Goal: Information Seeking & Learning: Learn about a topic

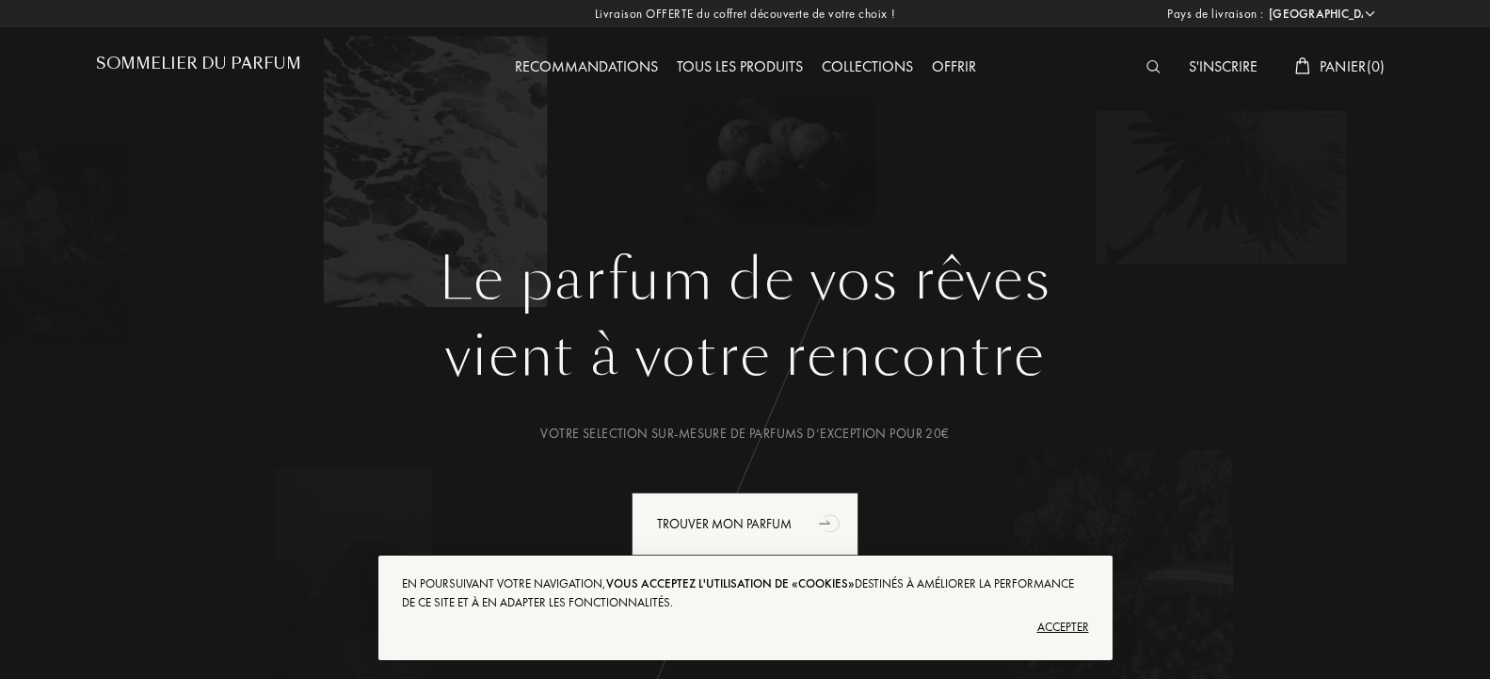
select select "FR"
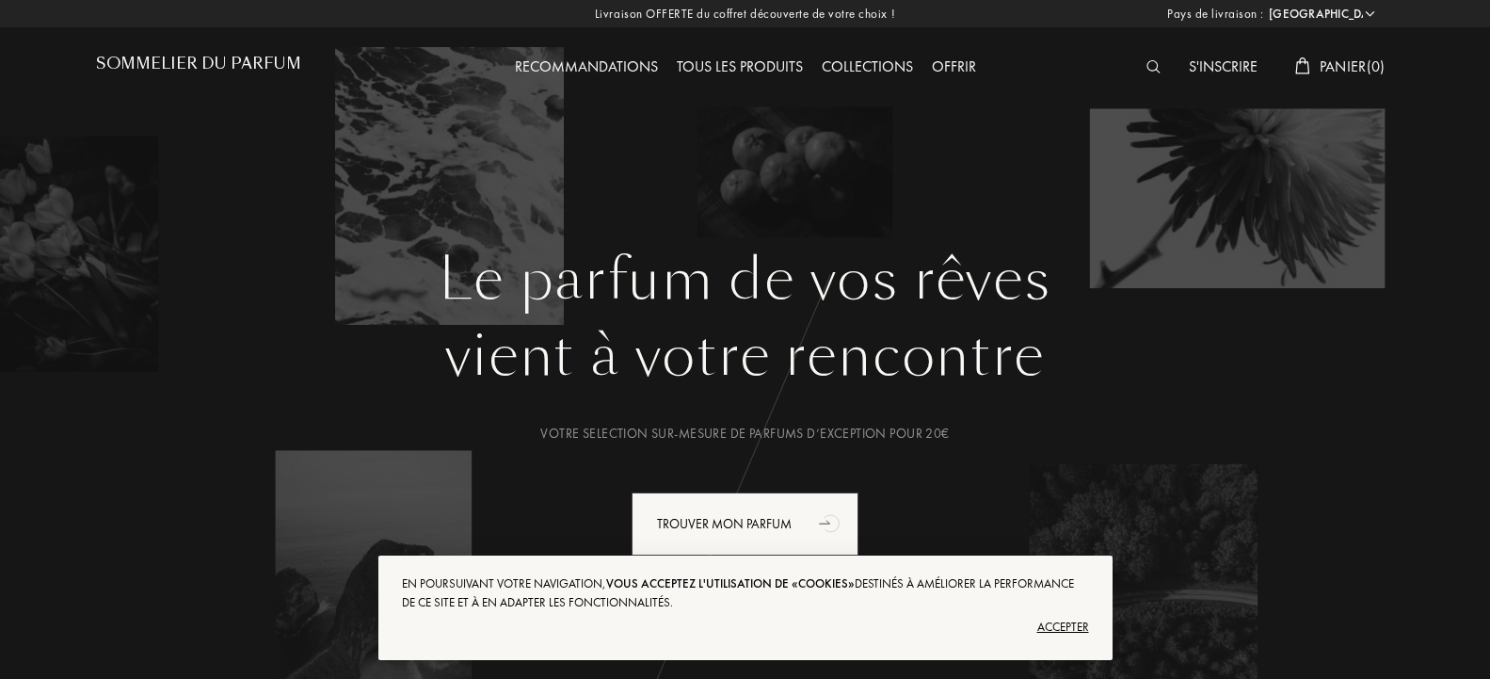
click at [1068, 620] on div "Accepter" at bounding box center [745, 627] width 687 height 30
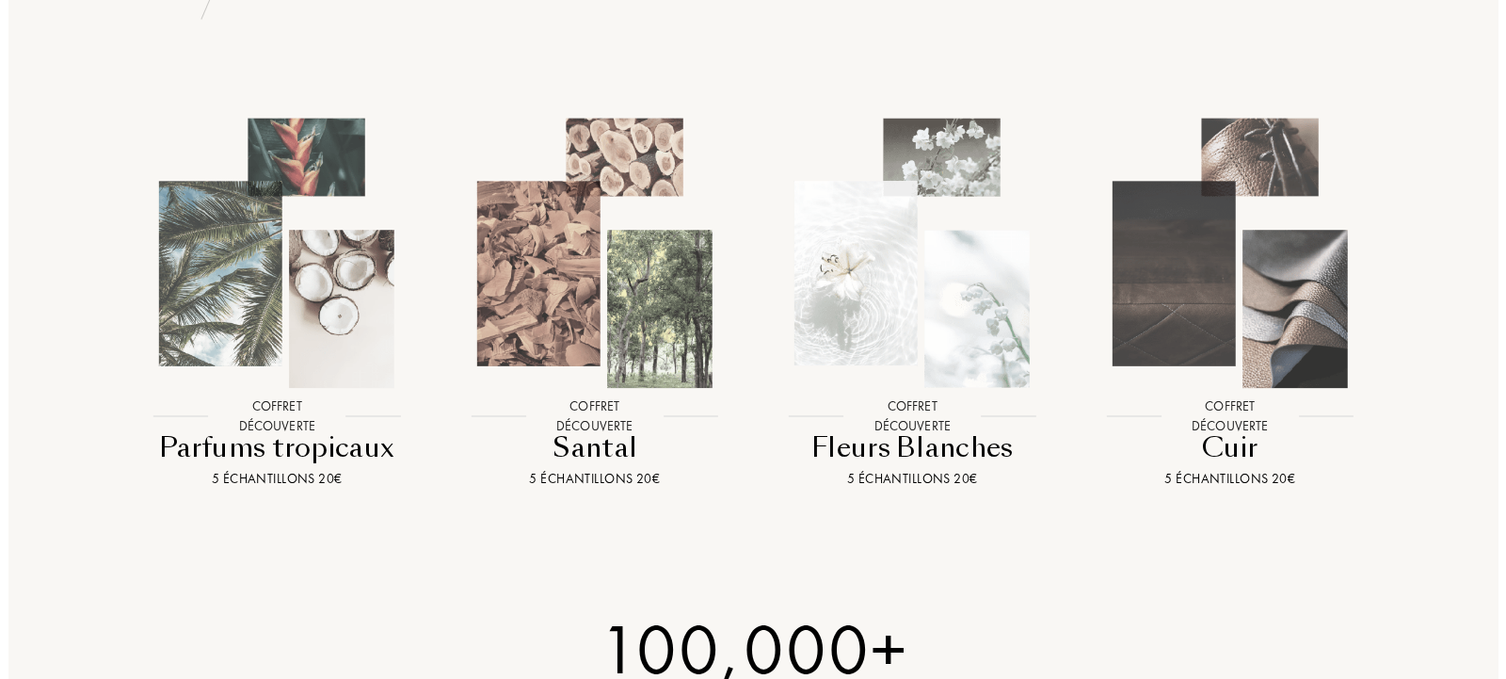
scroll to position [2013, 0]
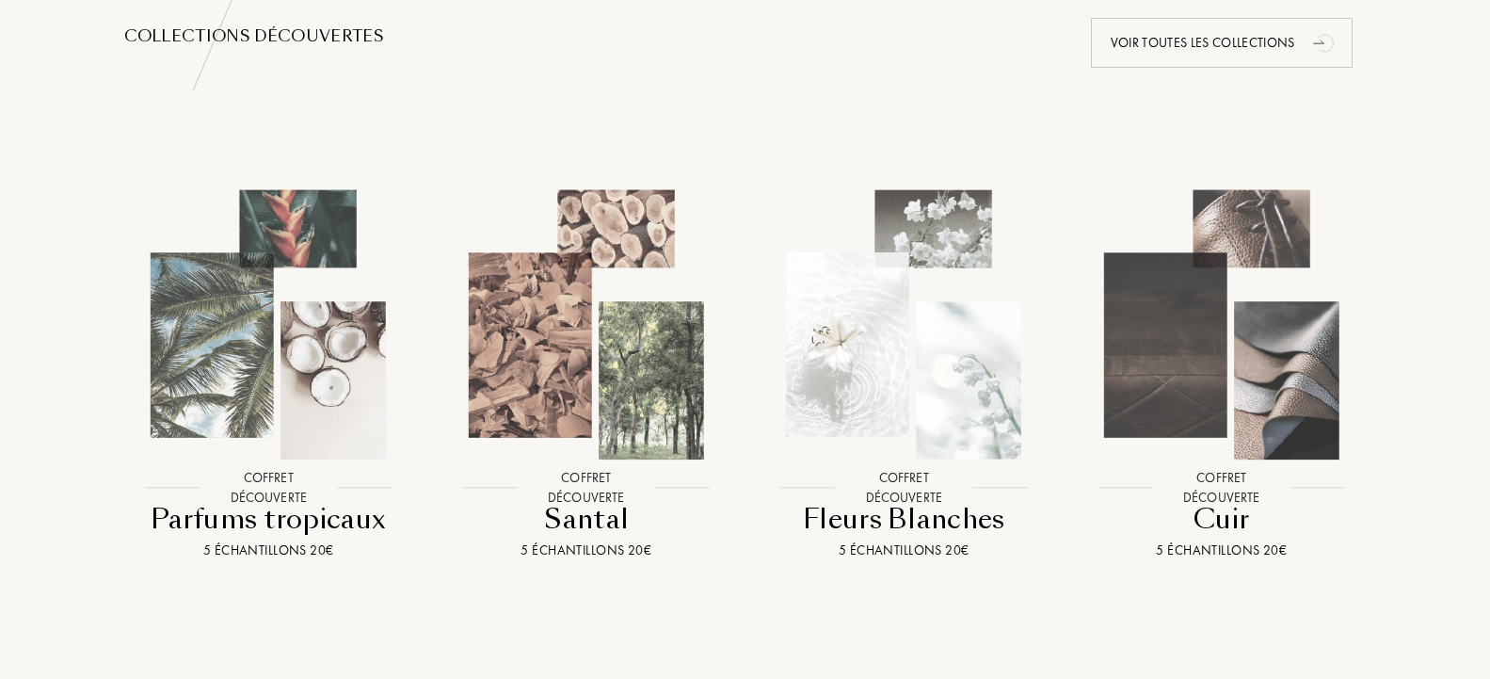
click at [1239, 355] on img at bounding box center [1222, 325] width 286 height 286
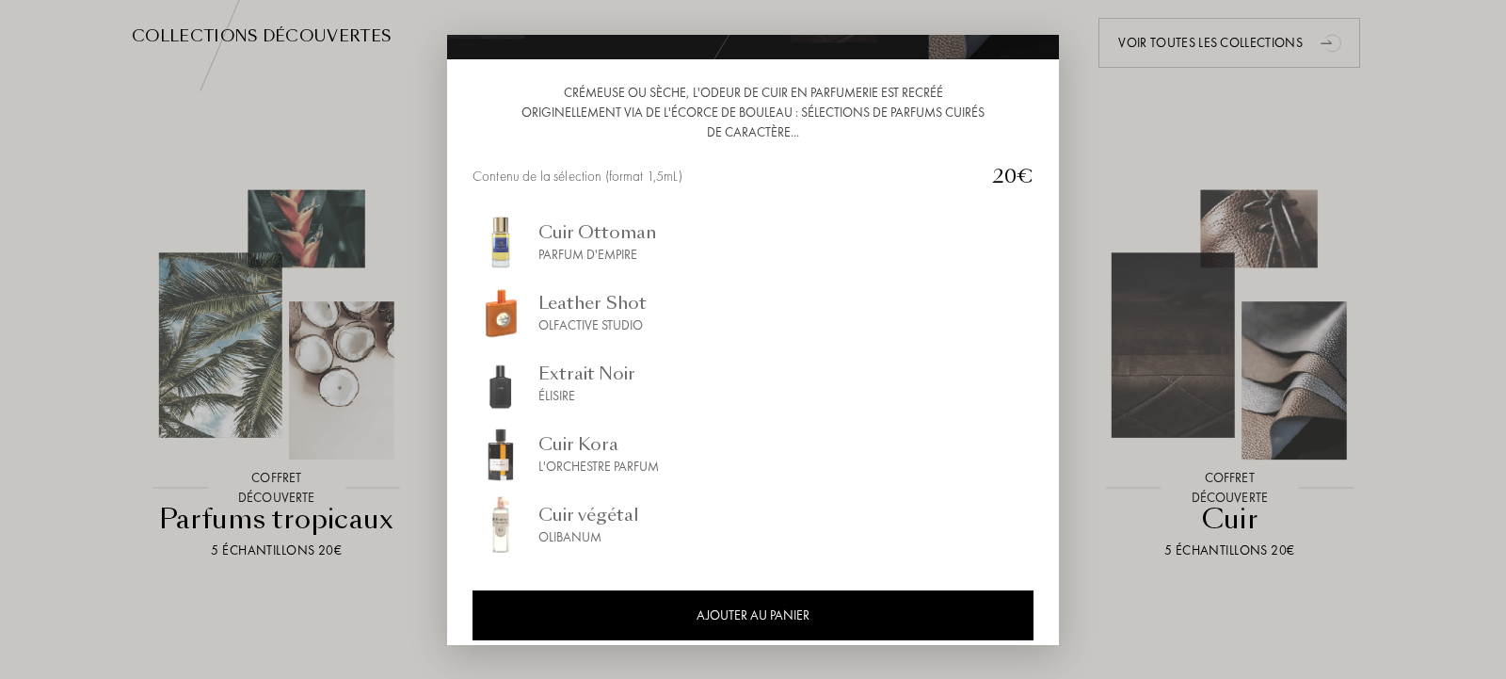
scroll to position [0, 0]
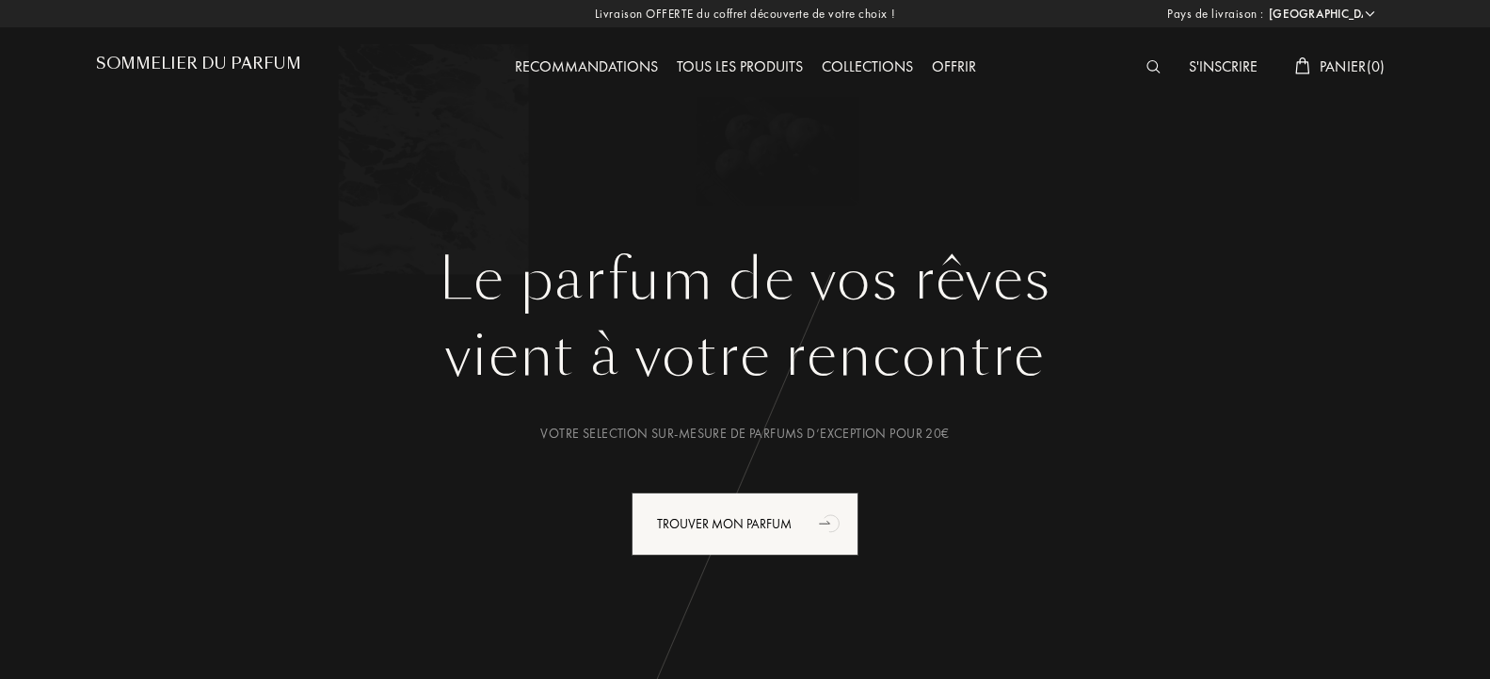
select select "FR"
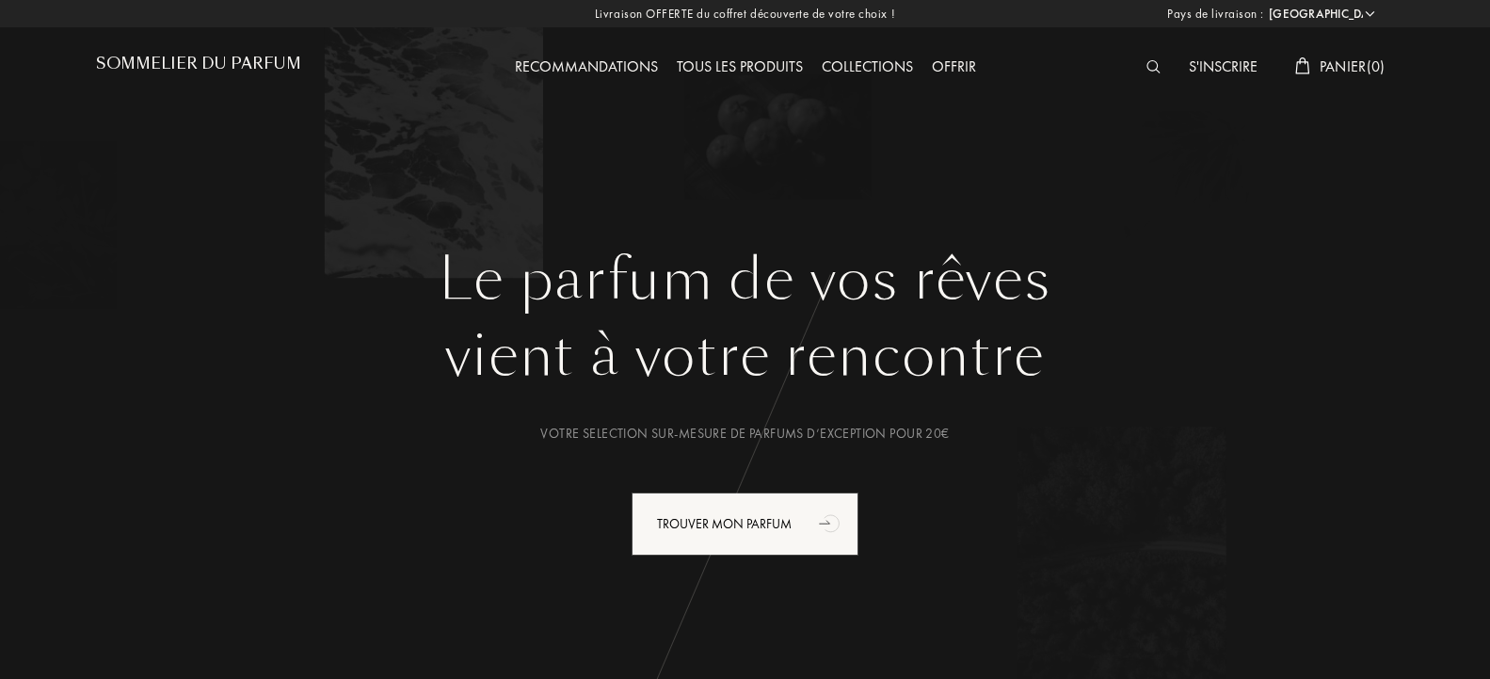
click at [758, 69] on div "Tous les produits" at bounding box center [739, 68] width 145 height 24
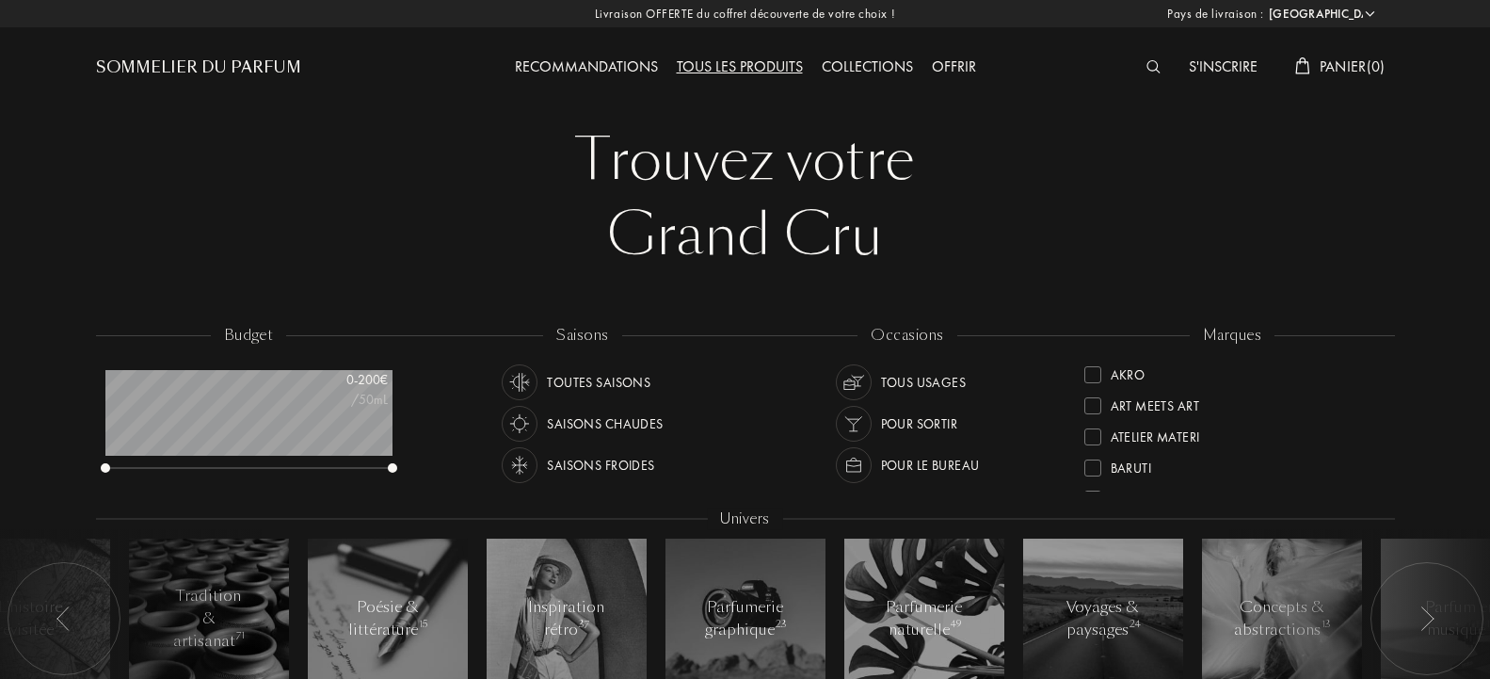
select select "FR"
click at [711, 65] on div "Tous les produits" at bounding box center [739, 68] width 145 height 24
select select "FR"
click at [1147, 61] on div at bounding box center [1158, 68] width 42 height 24
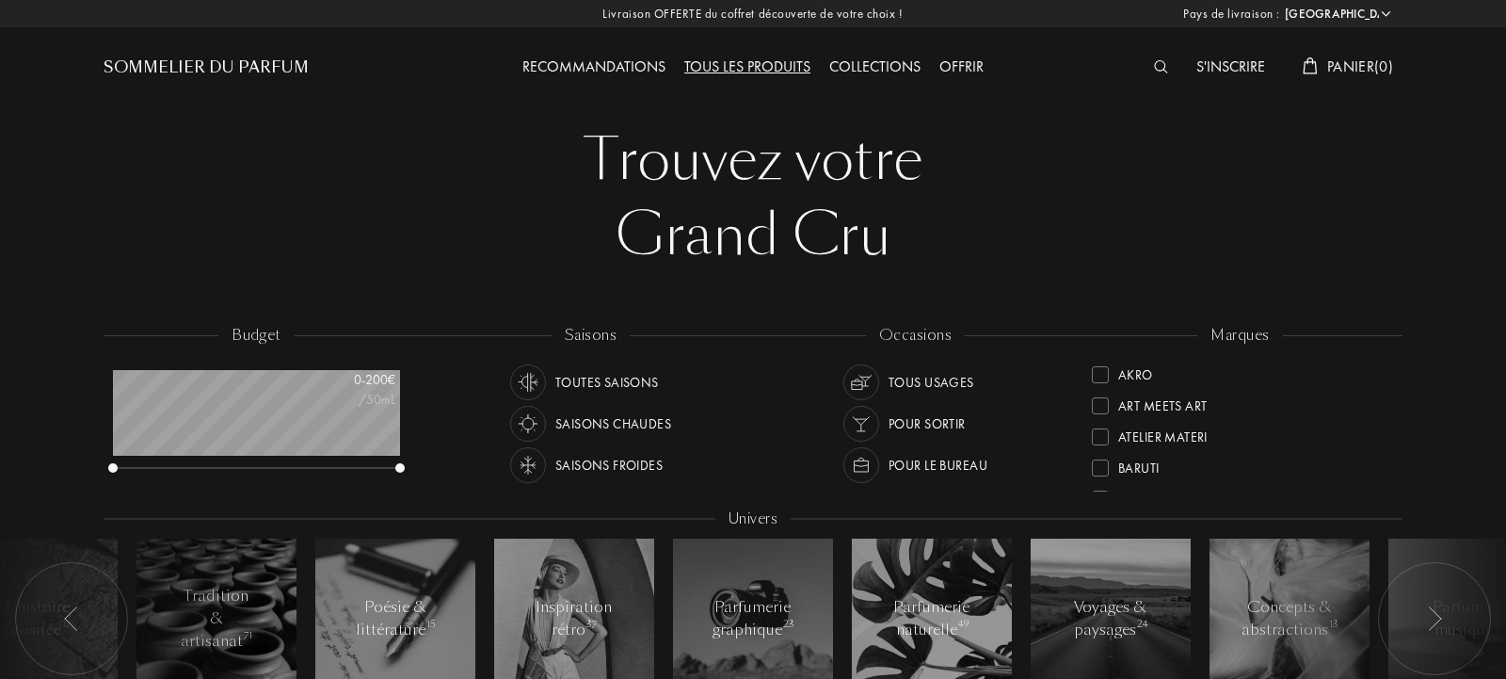
scroll to position [1, 0]
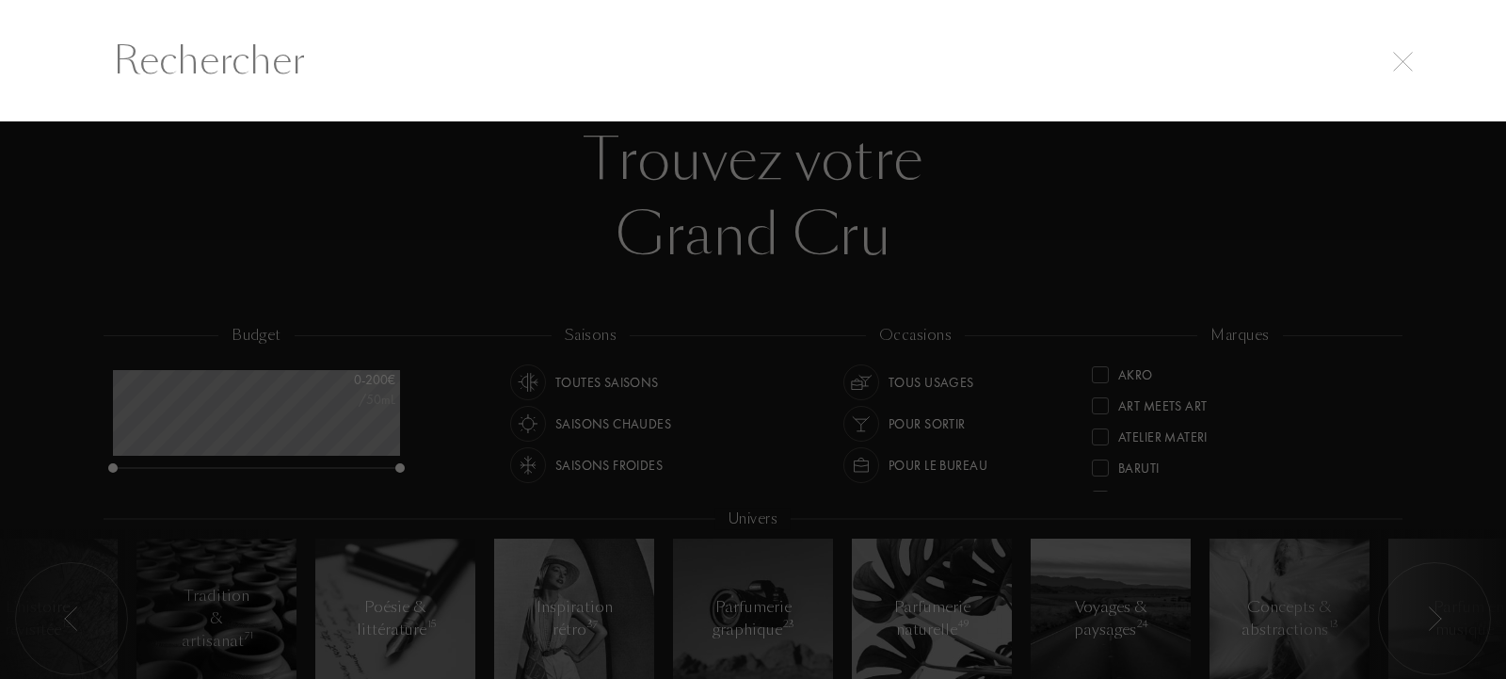
click at [553, 68] on input "text" at bounding box center [752, 60] width 1355 height 56
paste input "Carthusia"
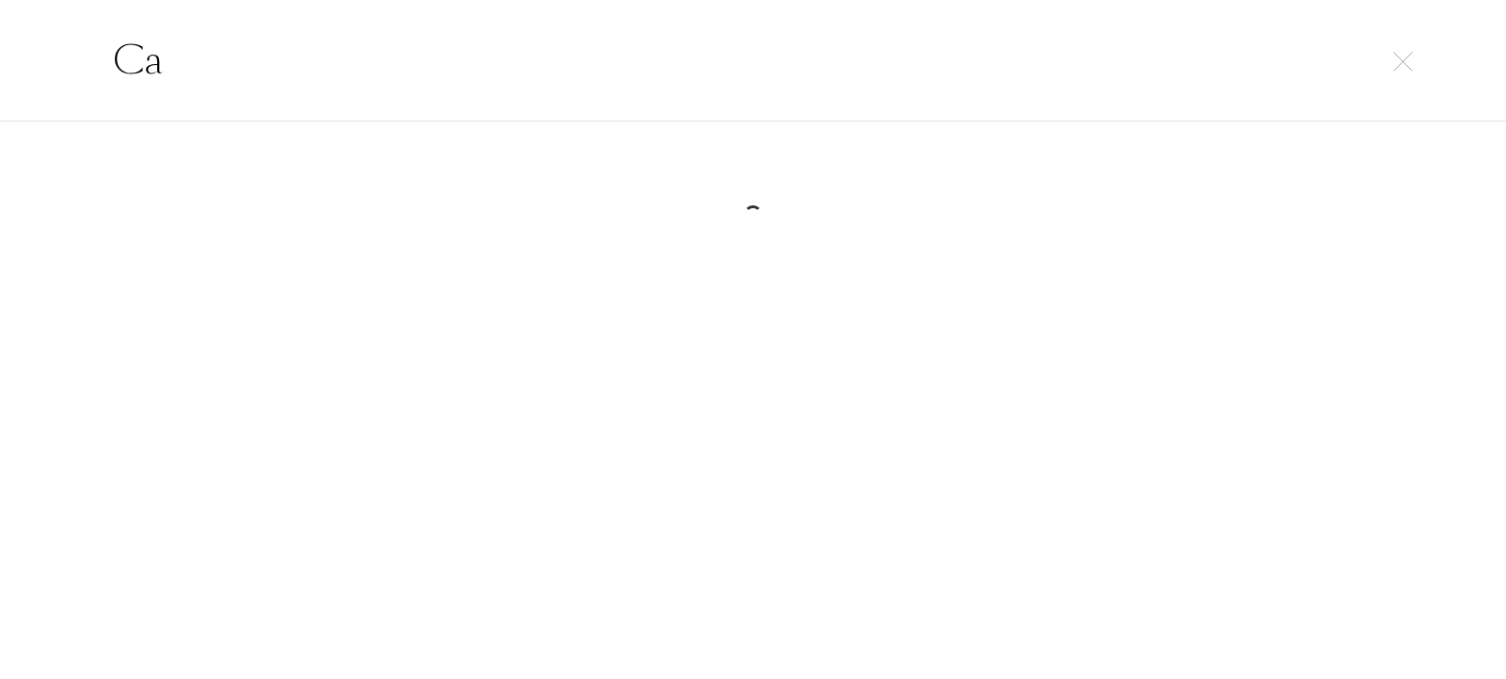
type input "C"
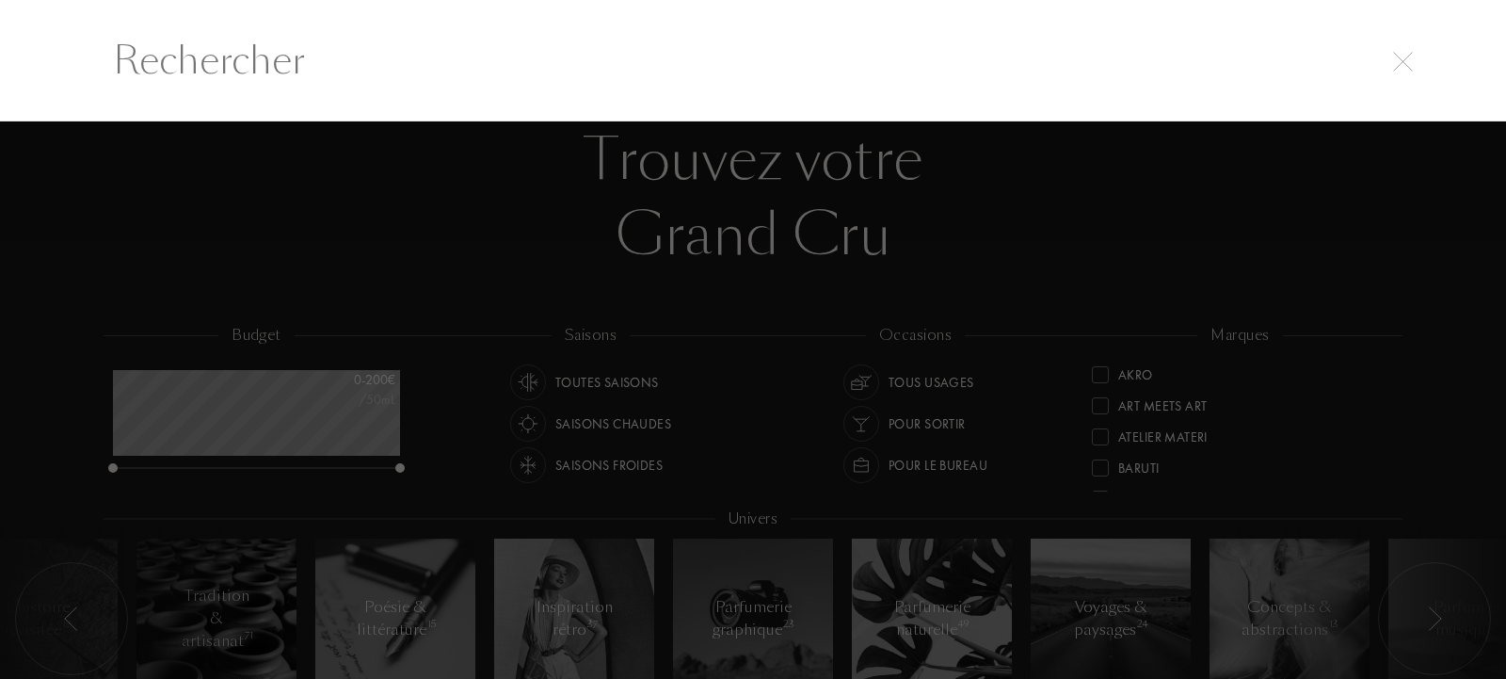
paste input "Houbigant"
type input "Houbigant"
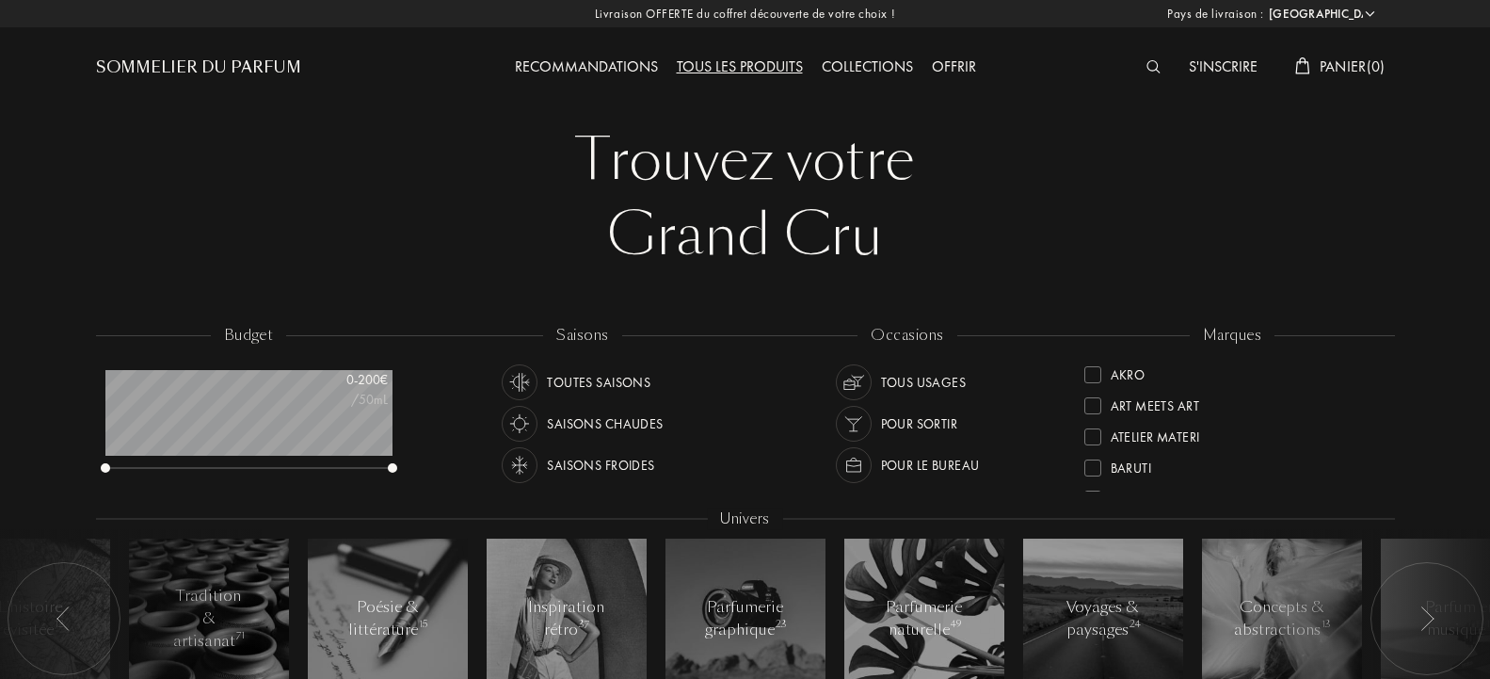
select select "FR"
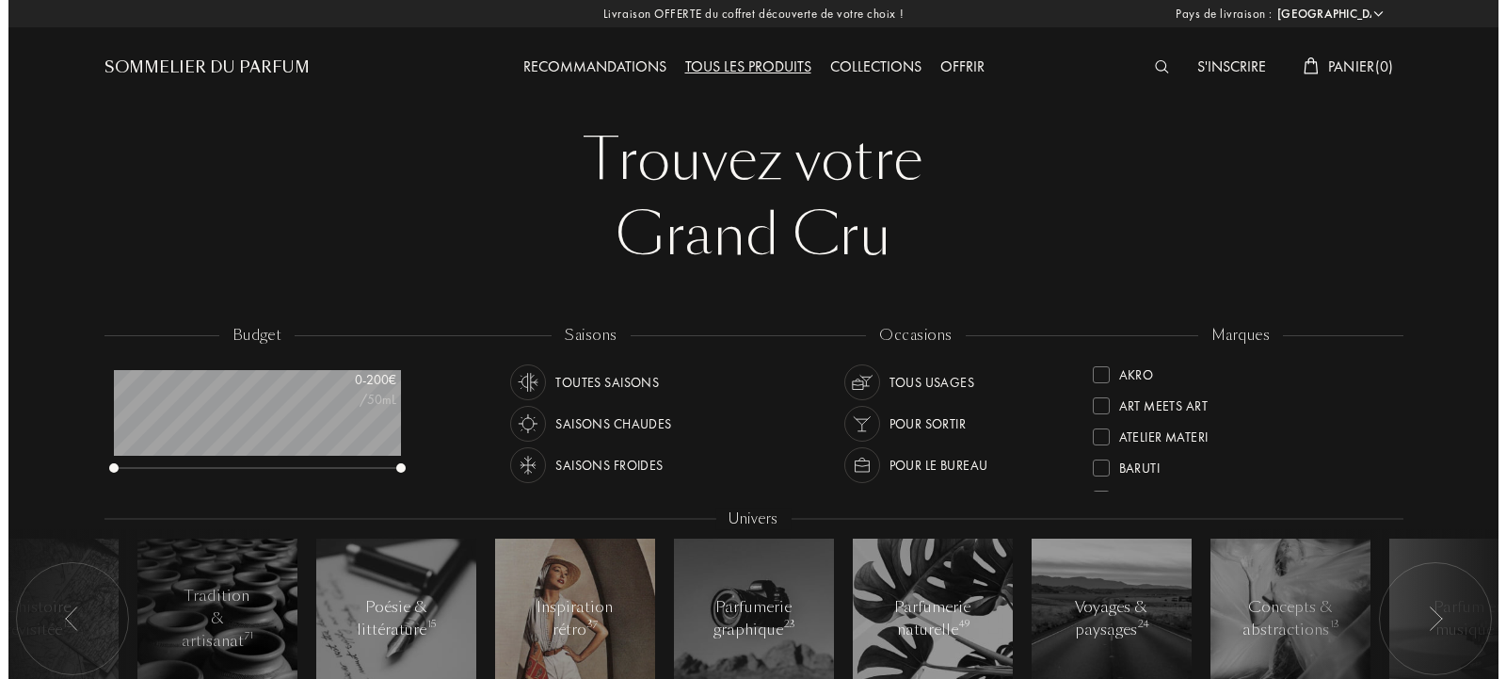
scroll to position [94, 287]
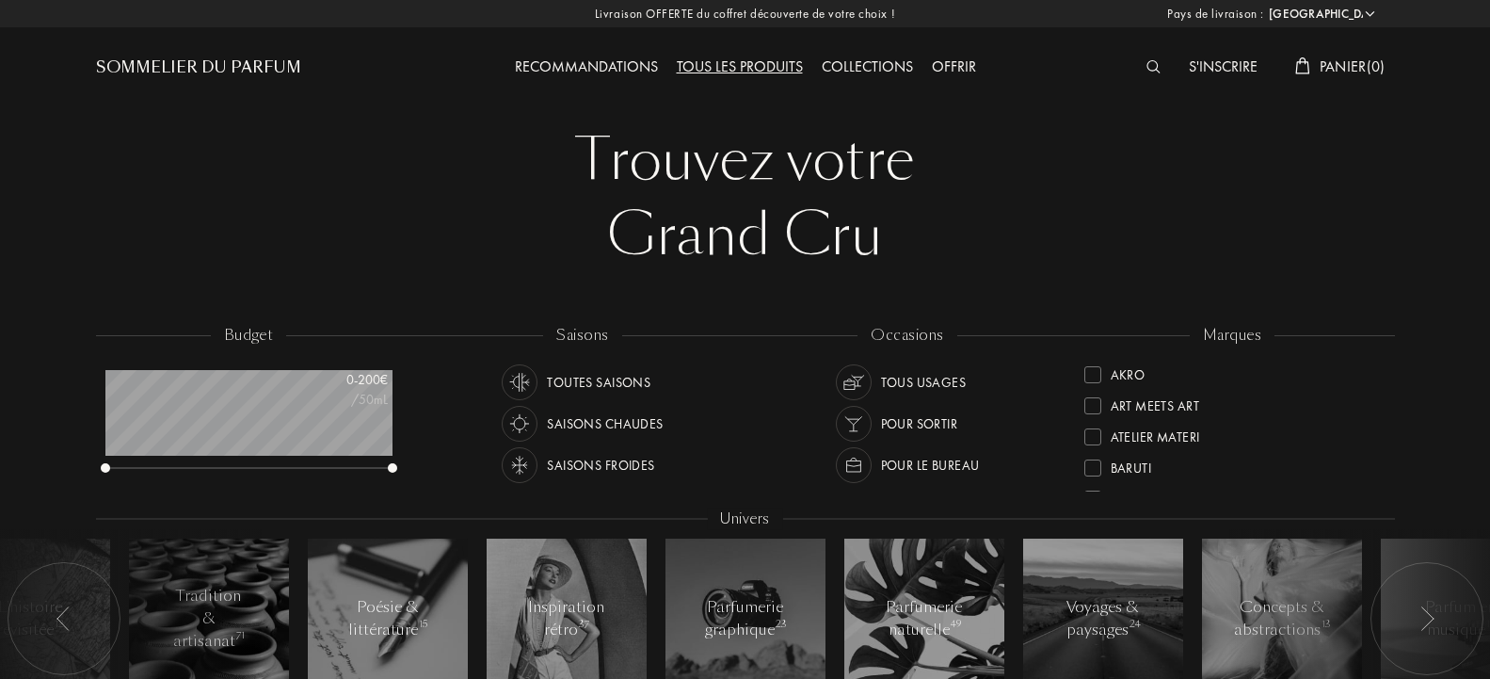
click at [1153, 73] on img at bounding box center [1153, 66] width 14 height 13
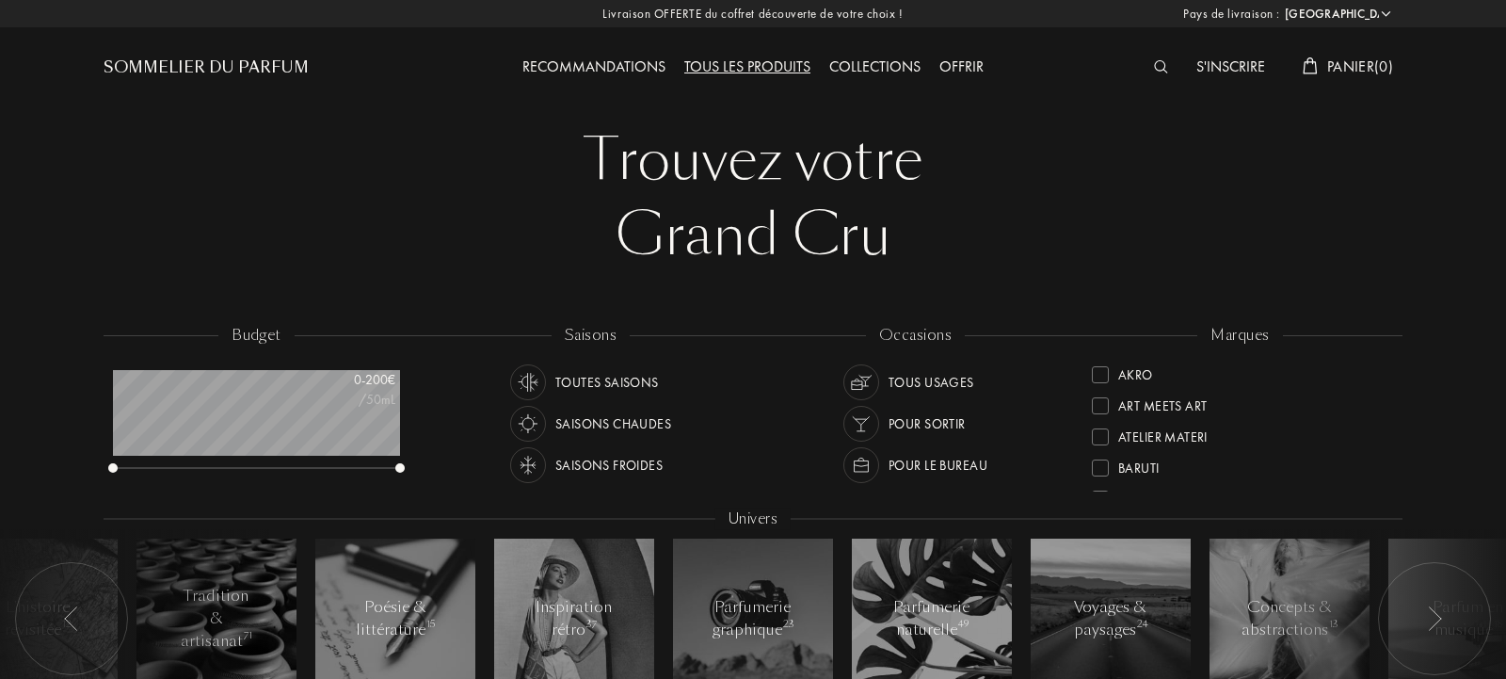
scroll to position [1, 0]
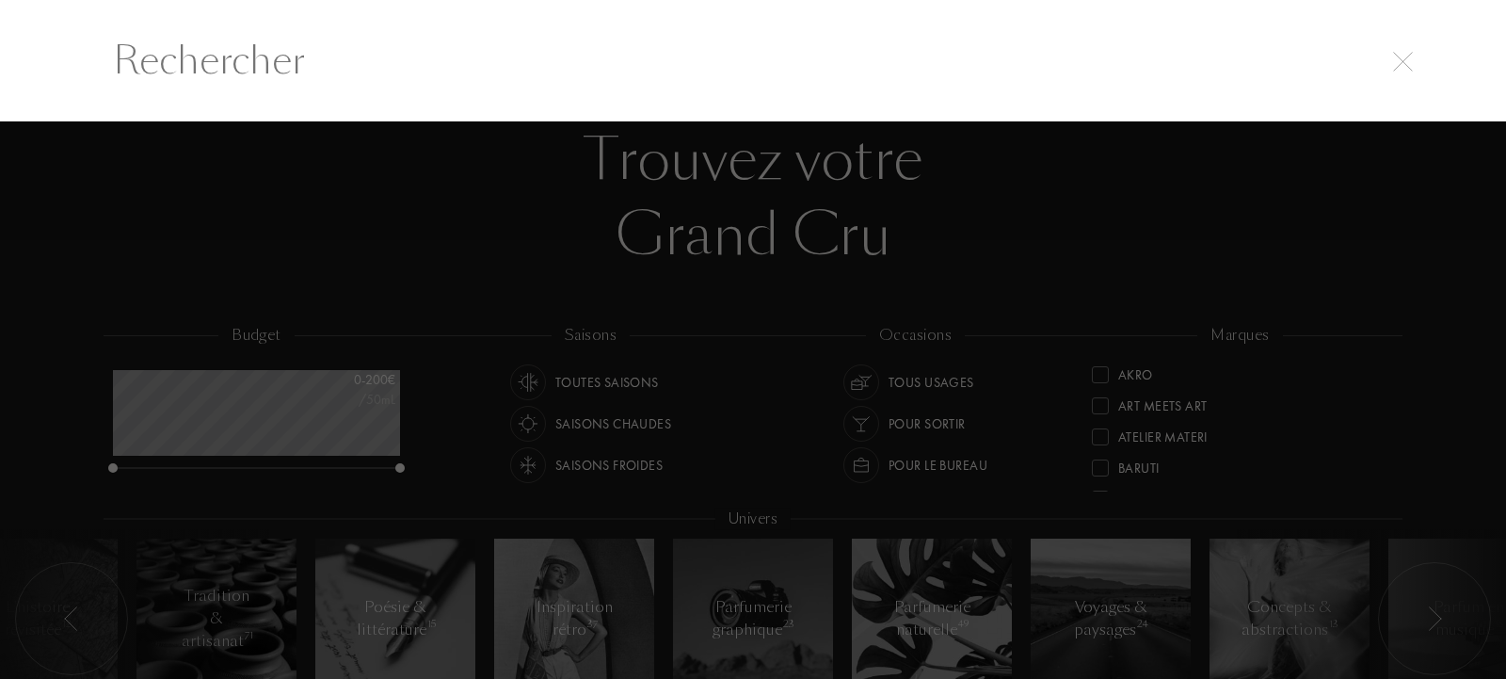
paste input "Ambre des Abysses Eau de Parfum"
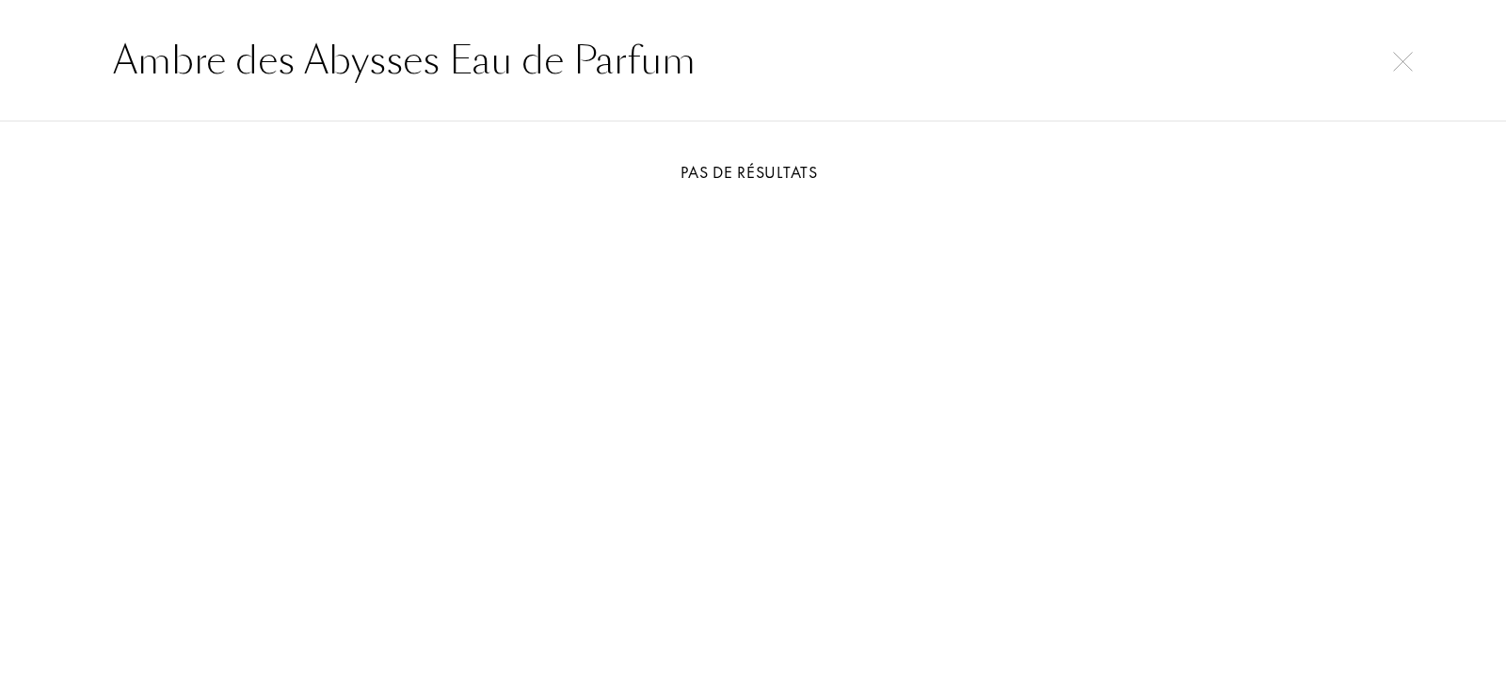
drag, startPoint x: 456, startPoint y: 59, endPoint x: 718, endPoint y: 76, distance: 263.2
click at [718, 76] on input "Ambre des Abysses Eau de Parfum" at bounding box center [752, 60] width 1355 height 56
type input "Ambre des Abysses"
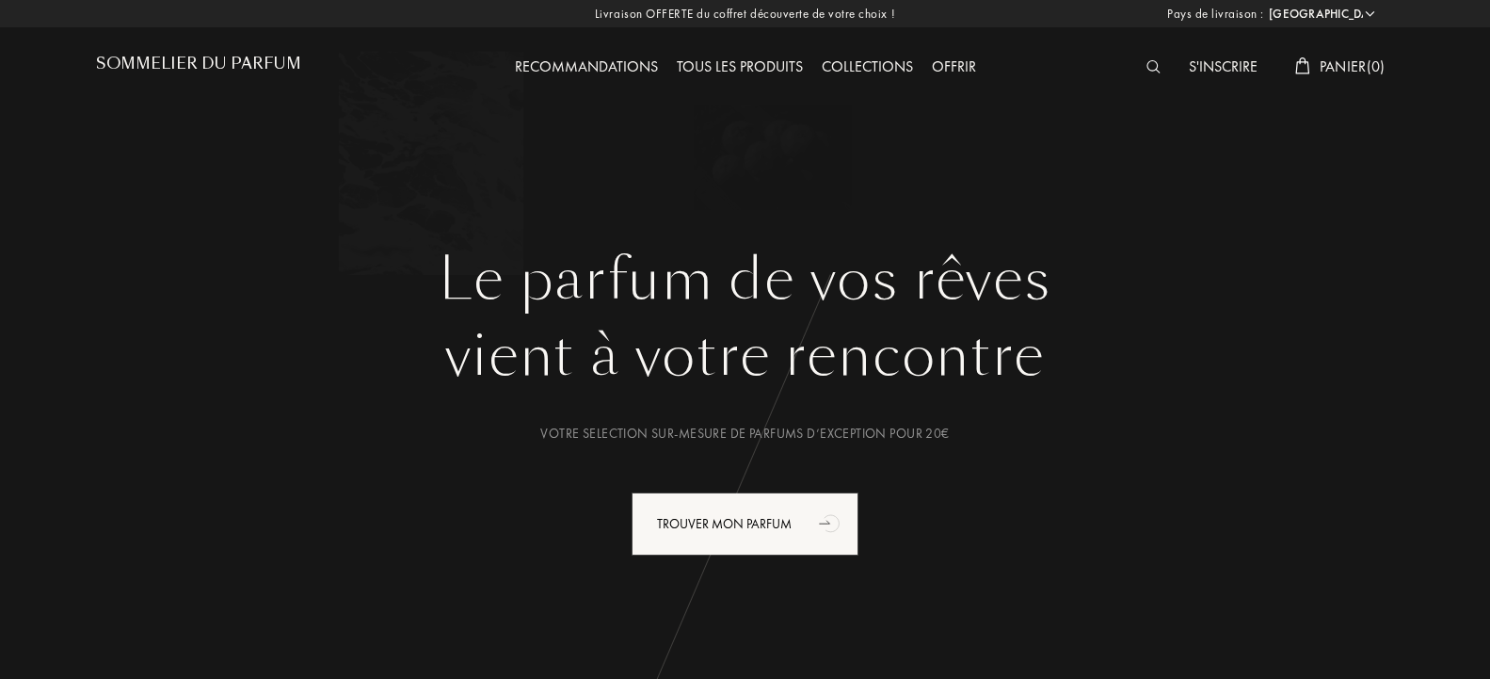
select select "FR"
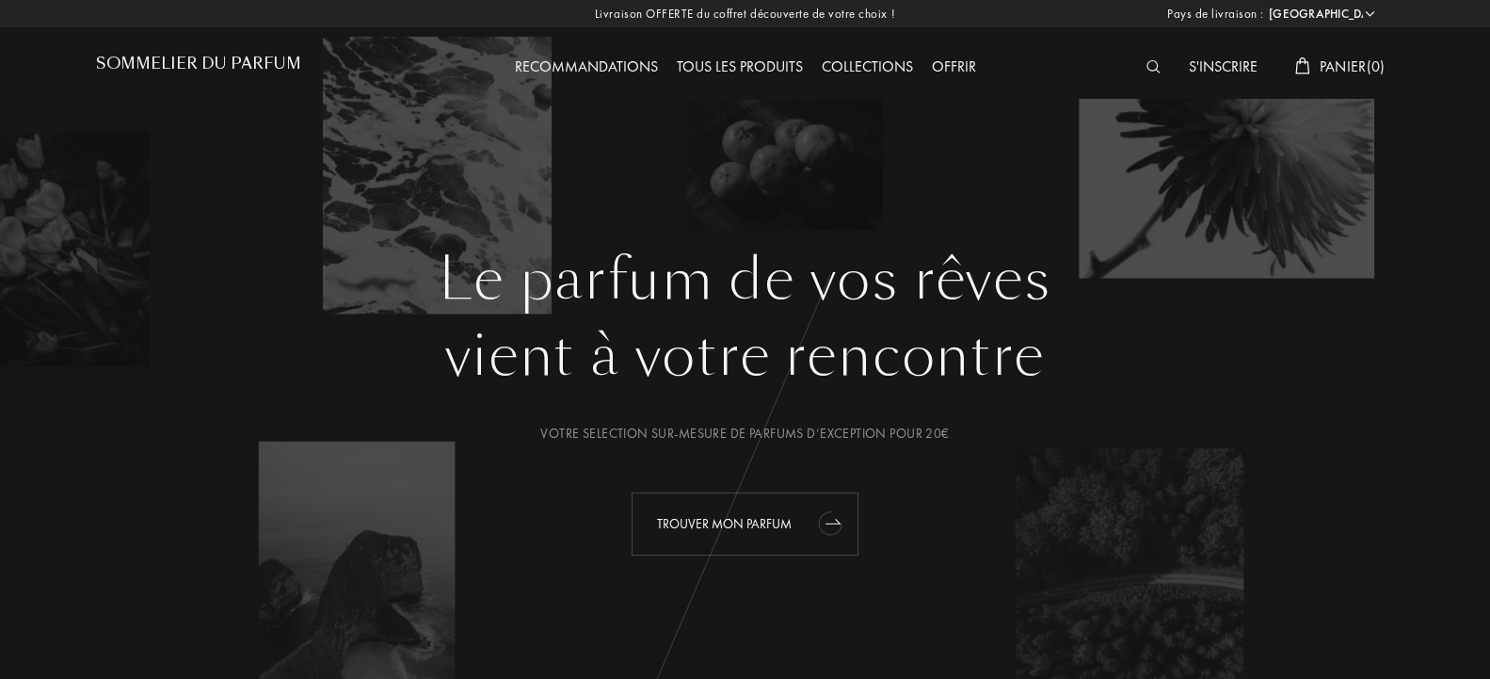
click at [763, 521] on div "Trouver mon parfum" at bounding box center [745, 523] width 227 height 63
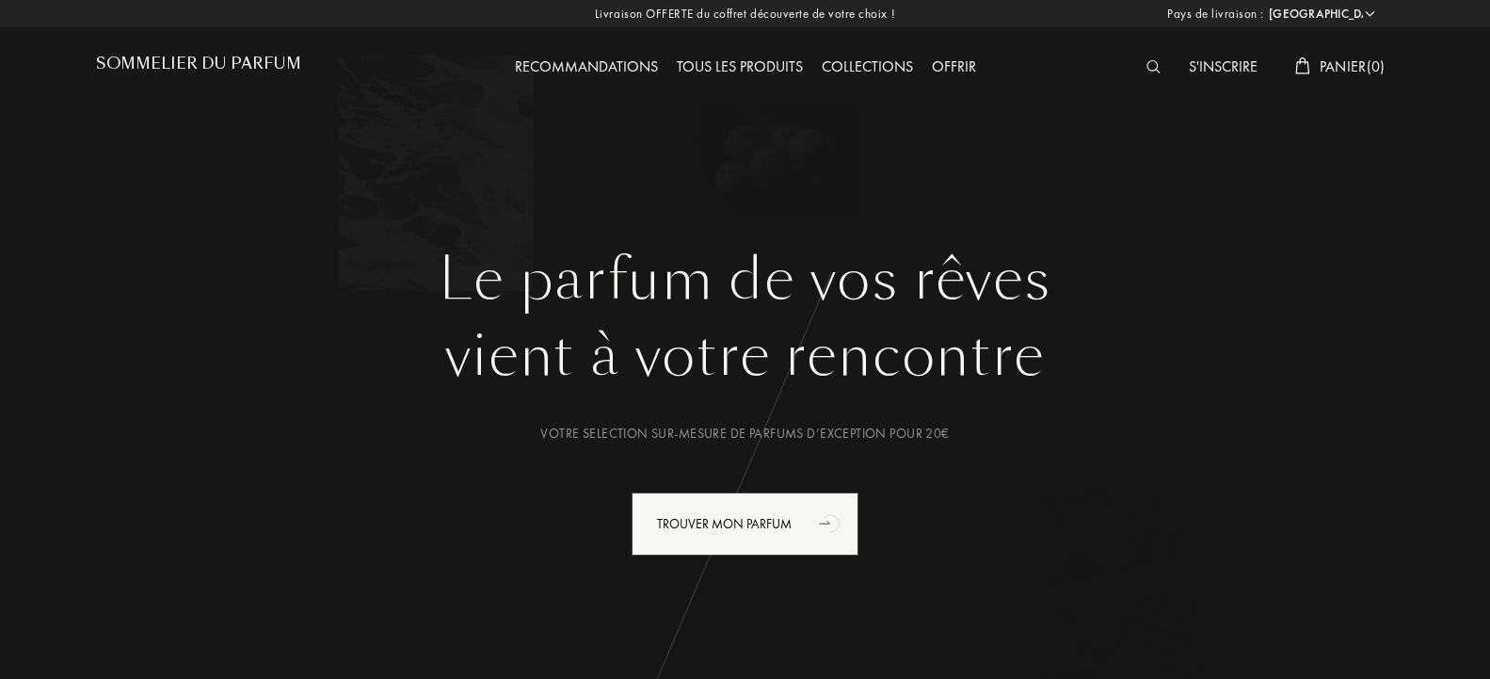
select select "FR"
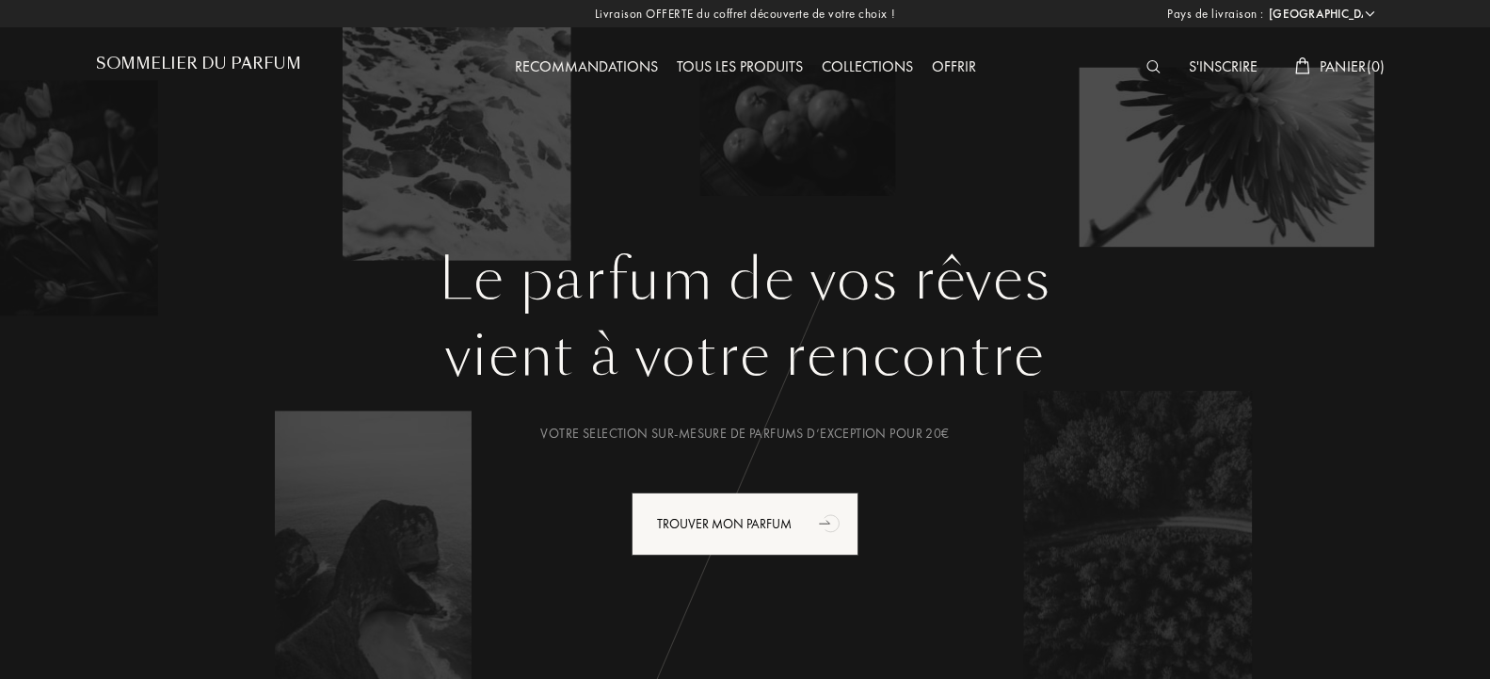
click at [1151, 62] on img at bounding box center [1153, 66] width 14 height 13
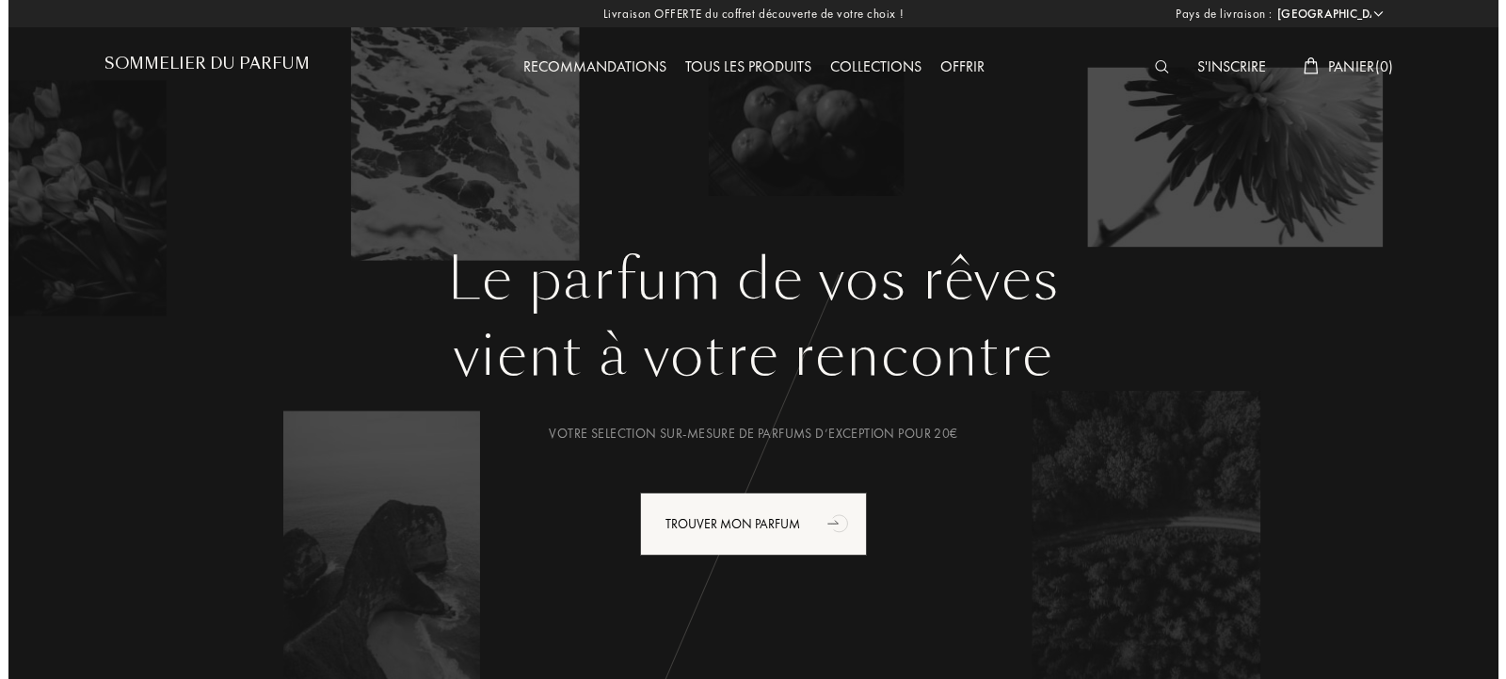
scroll to position [1, 0]
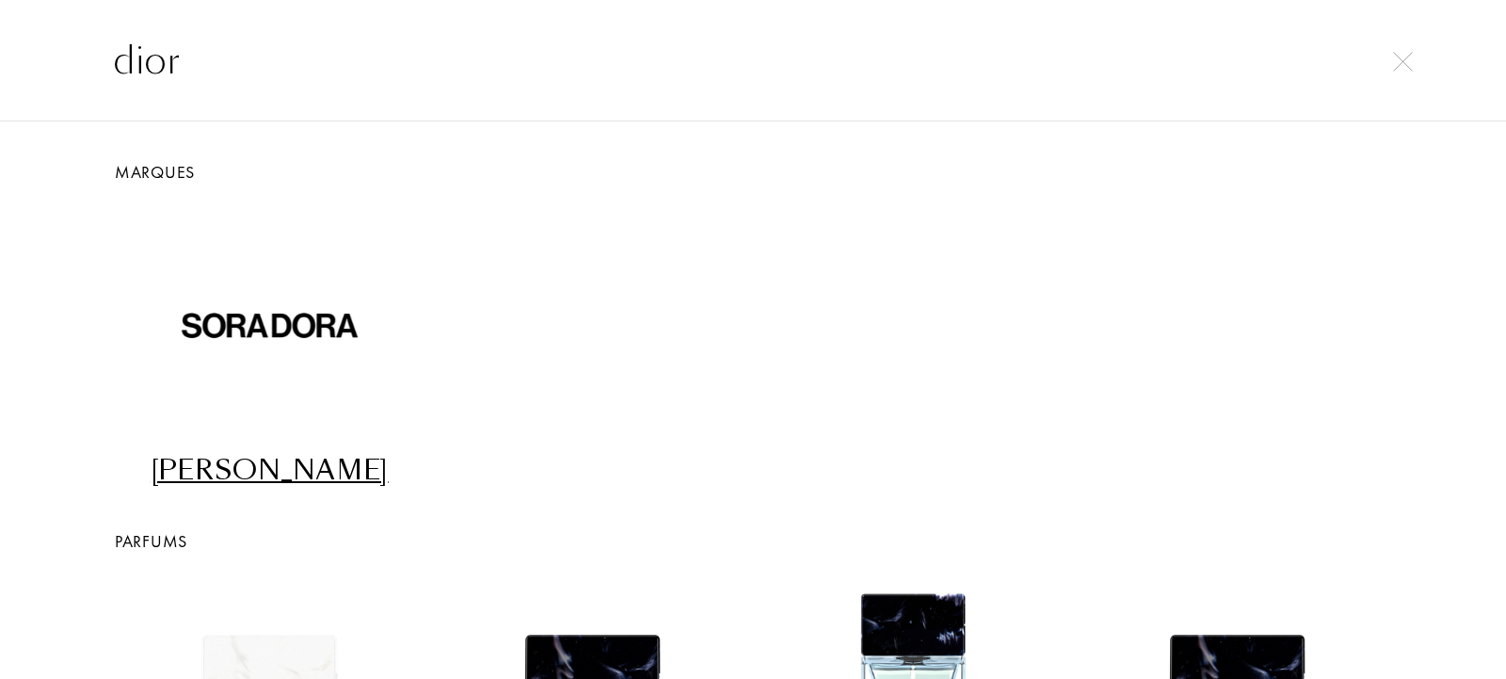
type input "dior"
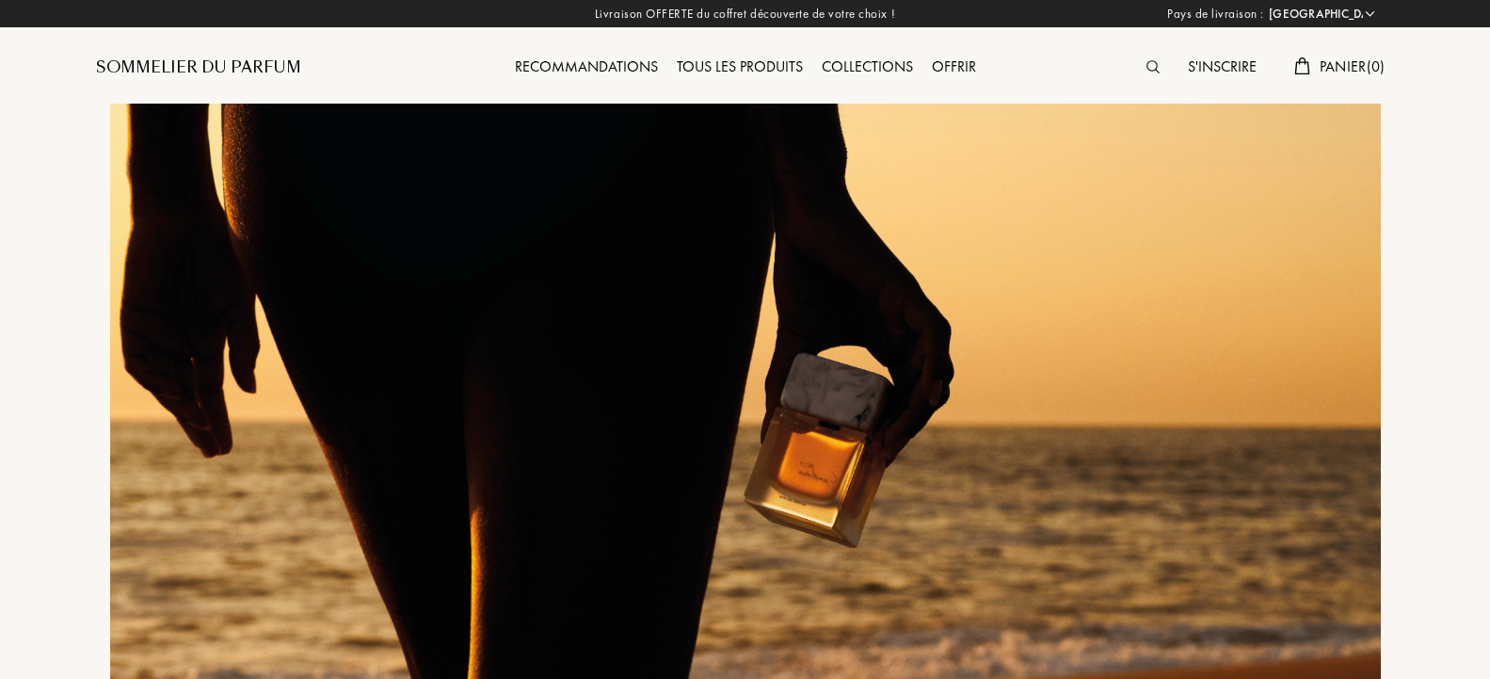
select select "FR"
click at [1146, 64] on img at bounding box center [1152, 66] width 13 height 13
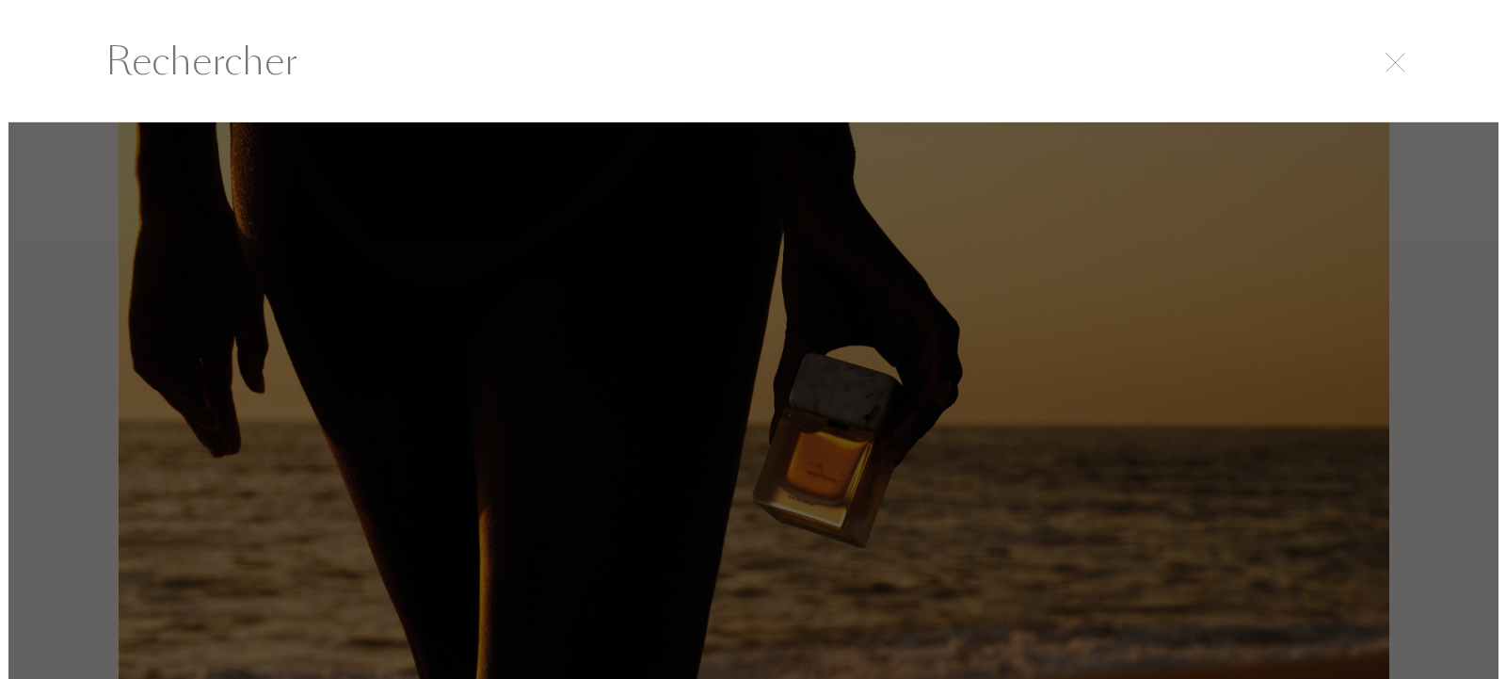
scroll to position [1, 0]
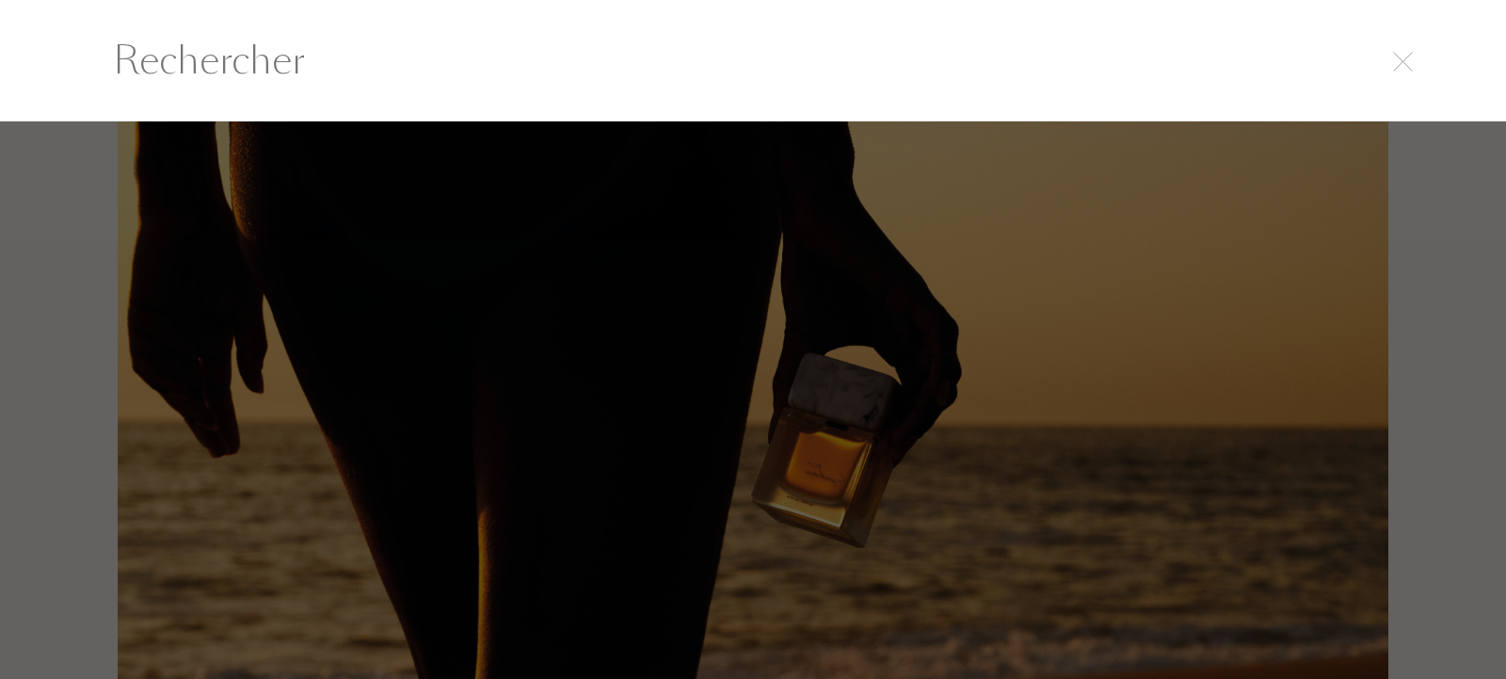
click at [416, 73] on input "text" at bounding box center [752, 60] width 1355 height 56
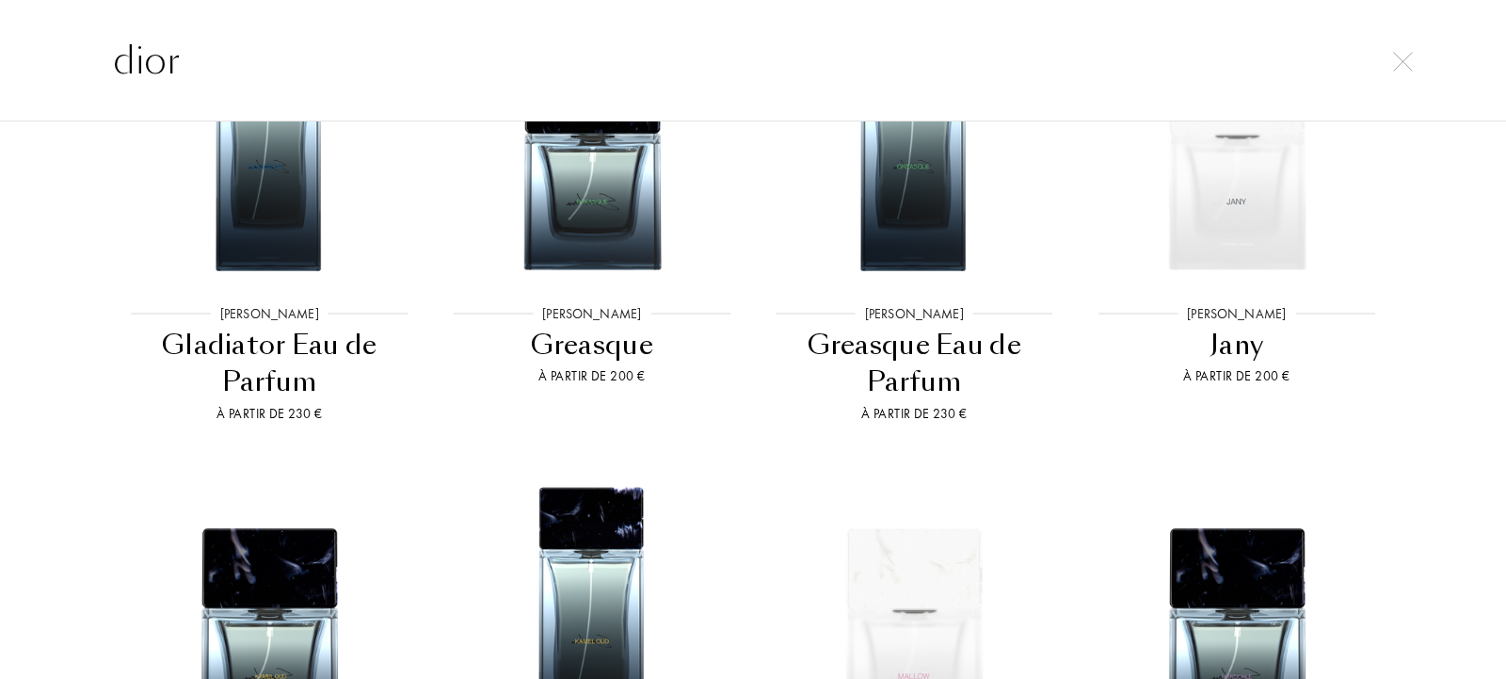
scroll to position [0, 0]
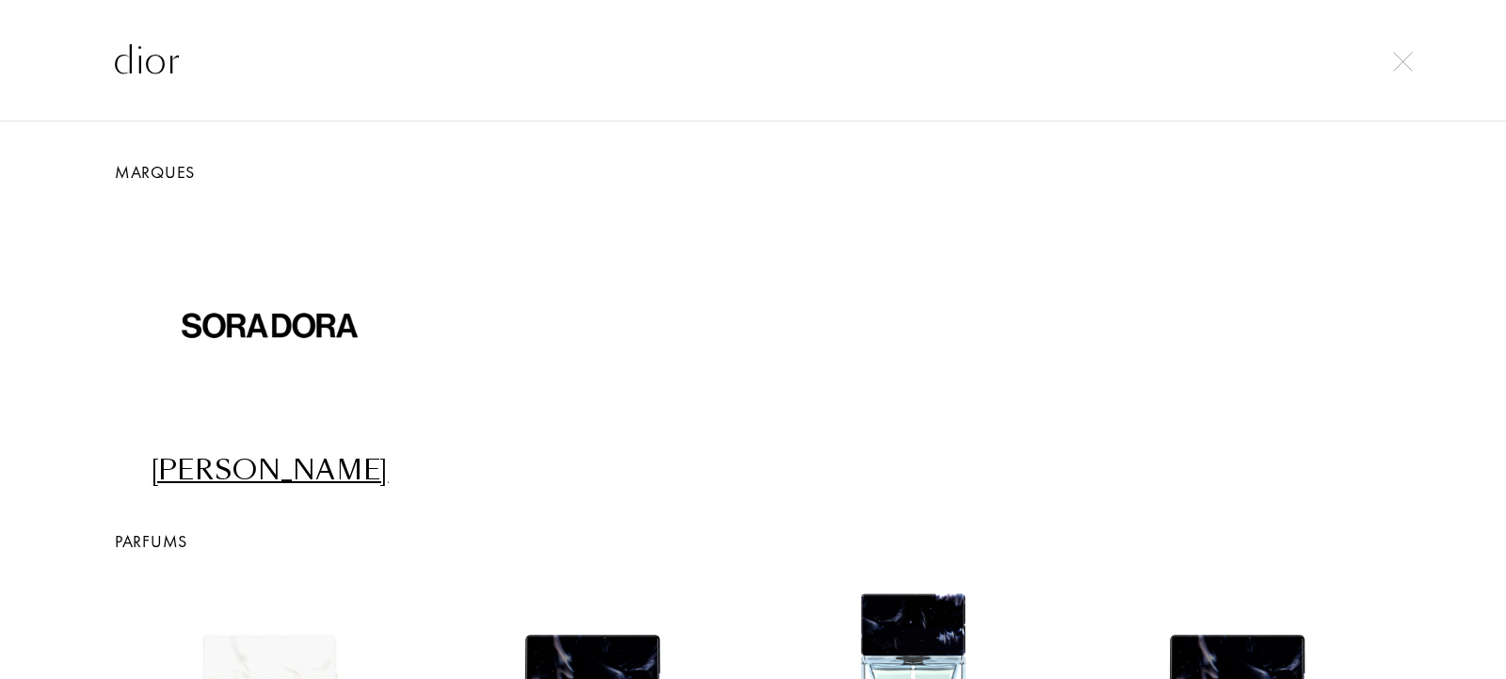
drag, startPoint x: 216, startPoint y: 63, endPoint x: 81, endPoint y: 61, distance: 134.6
click at [81, 61] on input "dior" at bounding box center [752, 60] width 1355 height 56
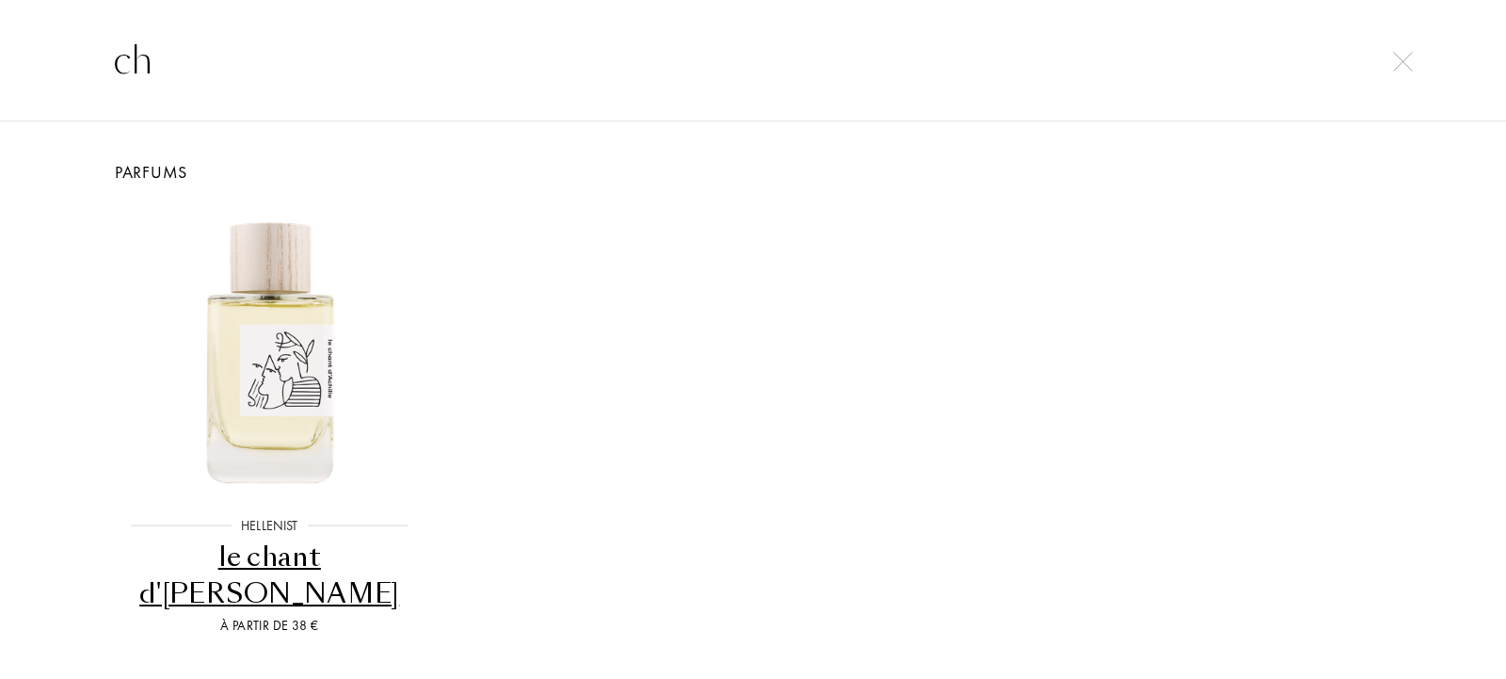
type input "c"
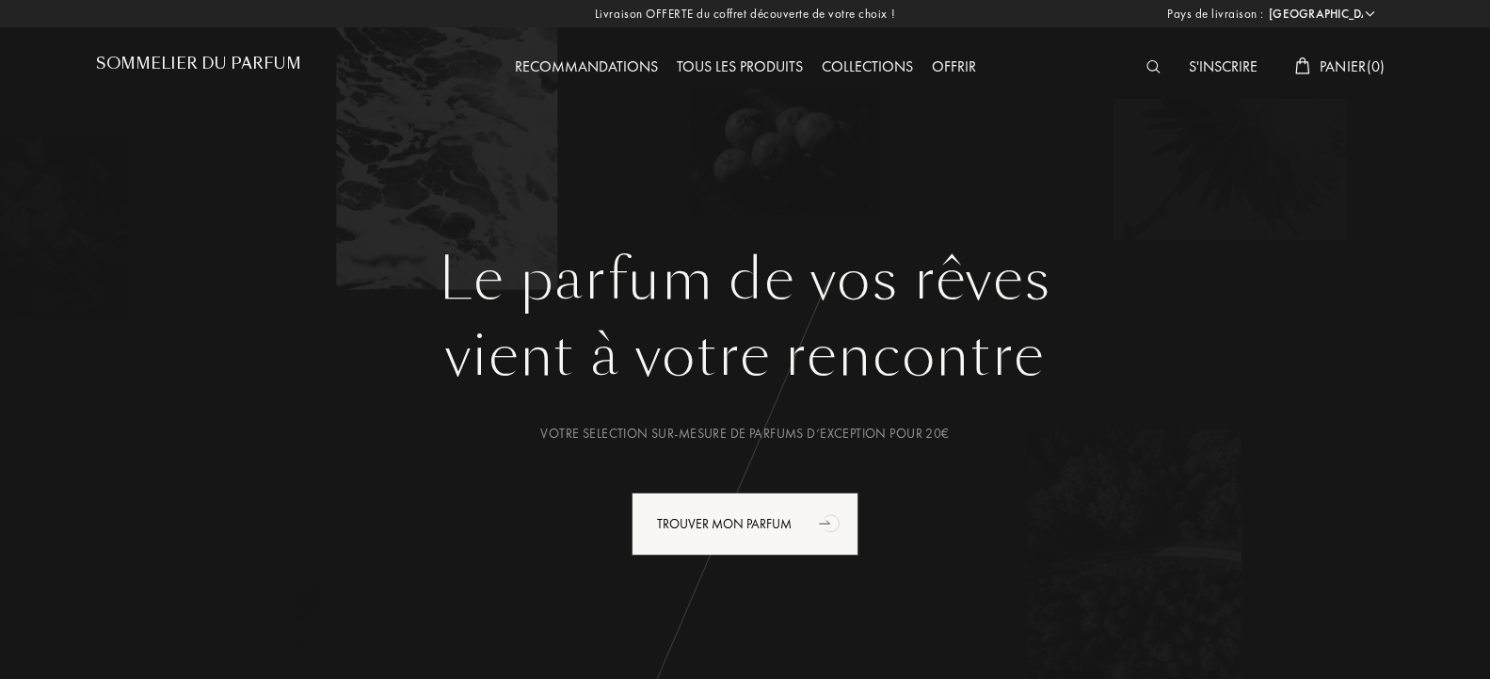
select select "FR"
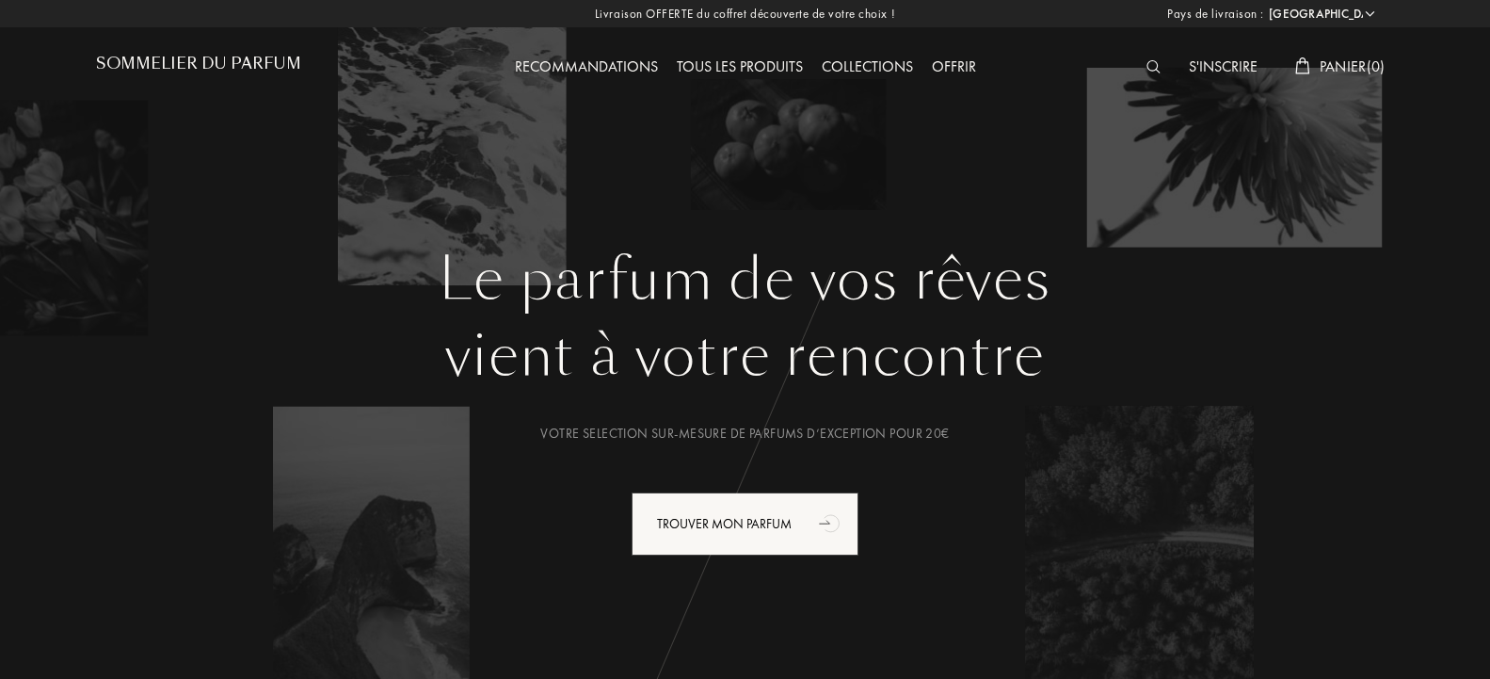
click at [1148, 66] on img at bounding box center [1153, 66] width 14 height 13
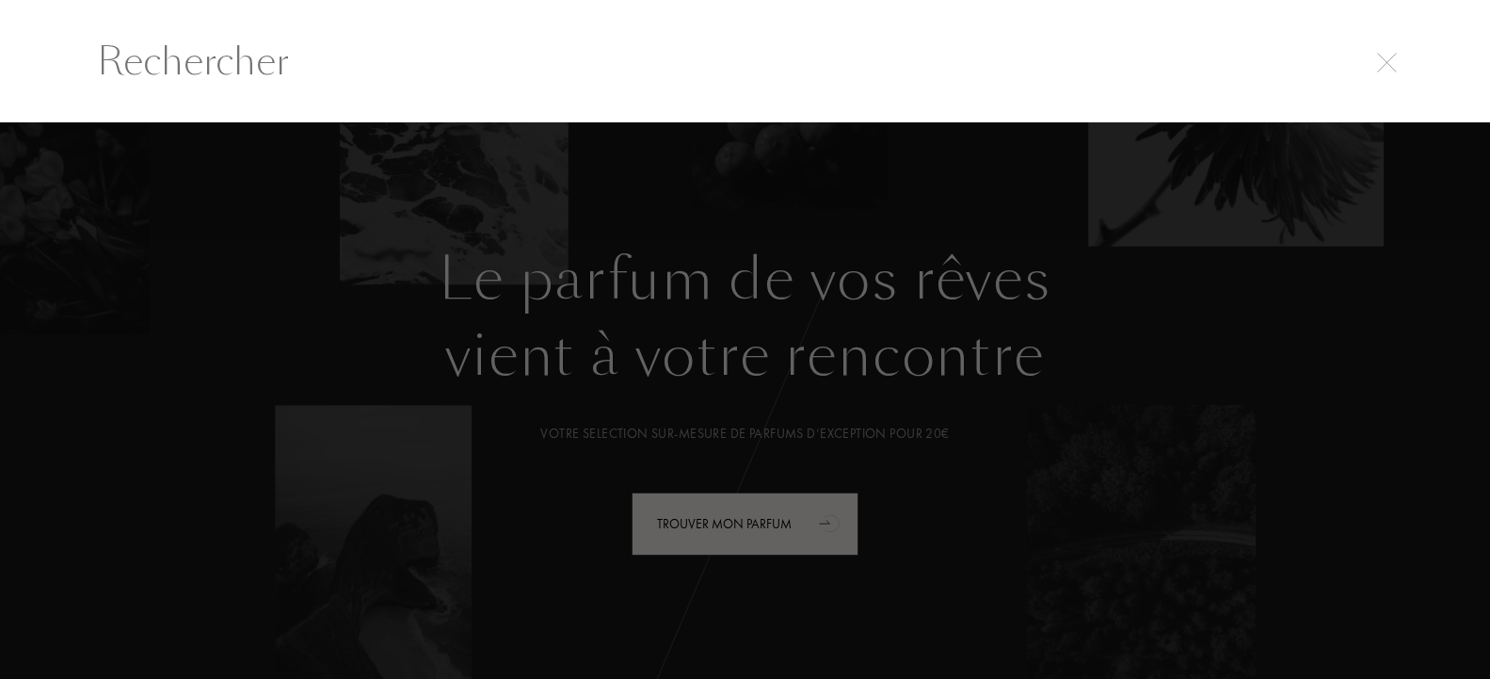
scroll to position [1, 0]
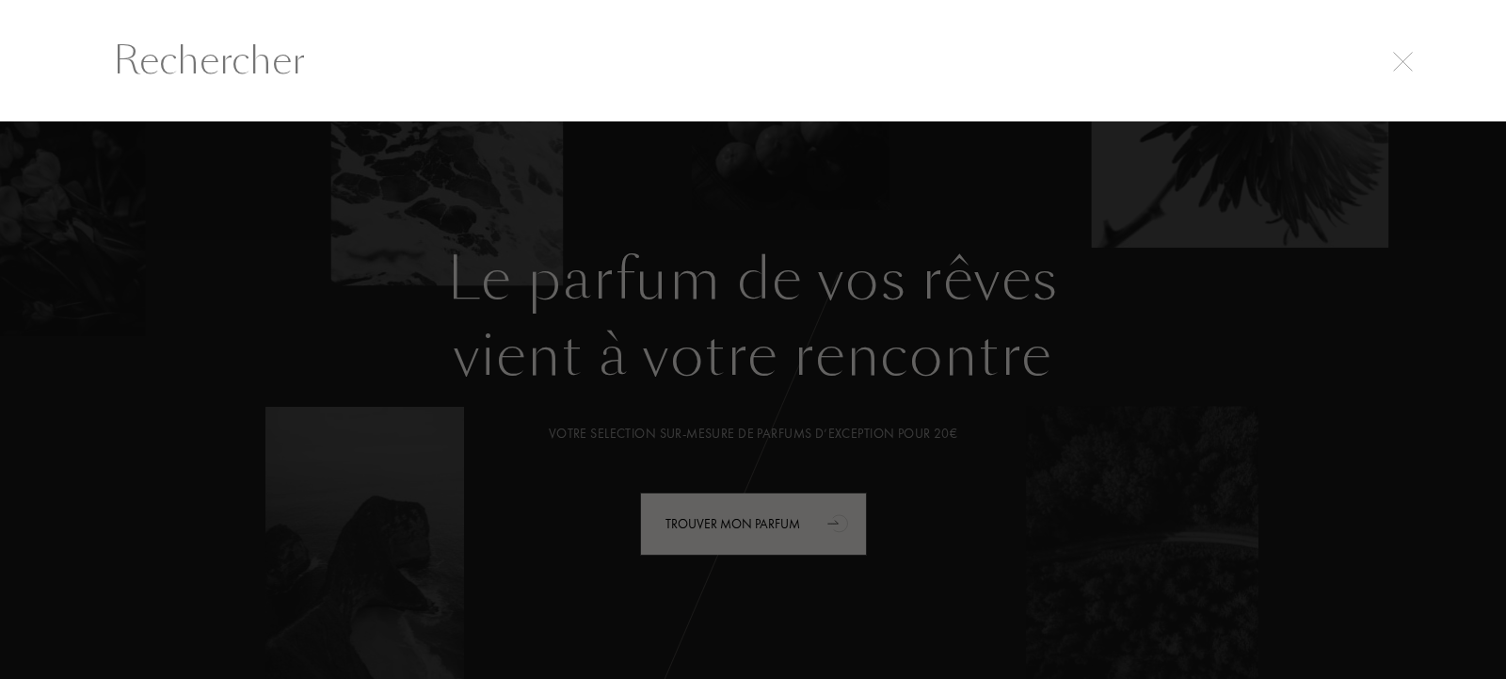
click at [596, 63] on input "text" at bounding box center [752, 60] width 1355 height 56
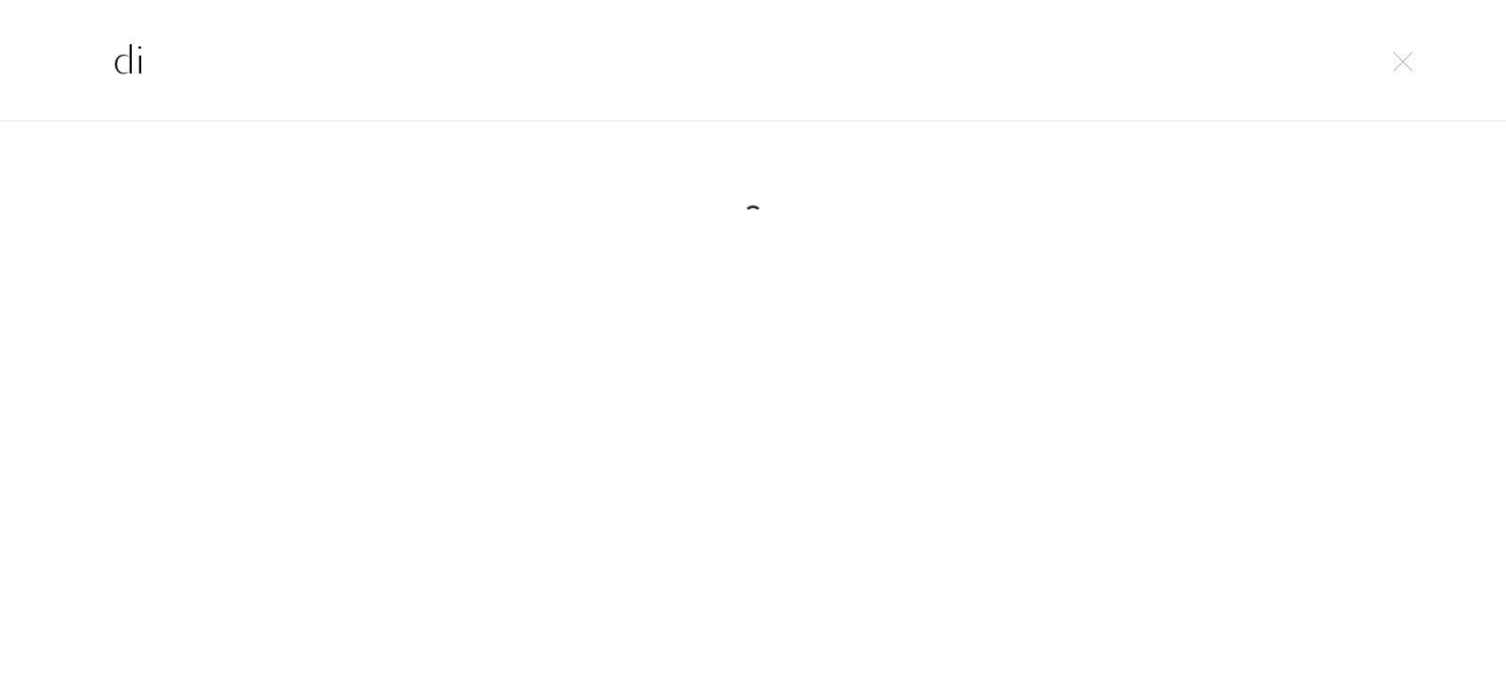
type input "d"
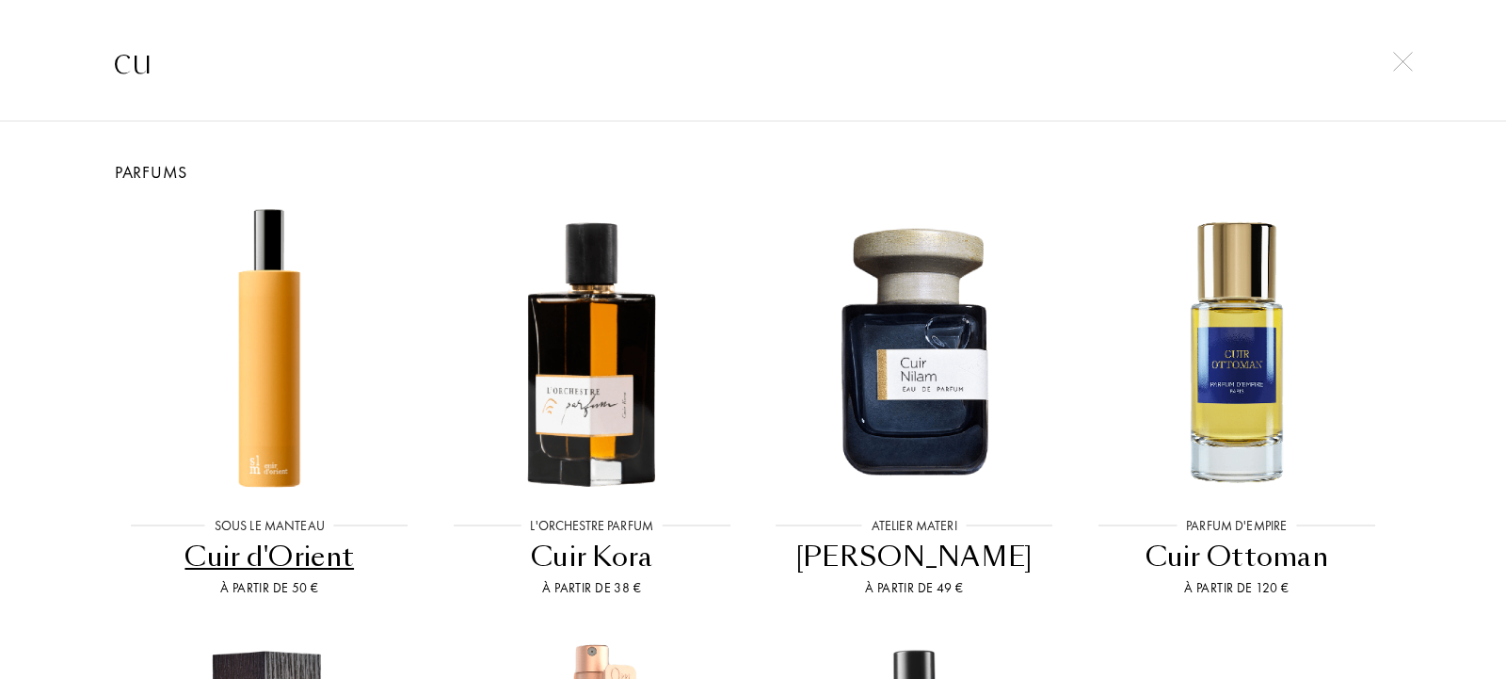
type input "c"
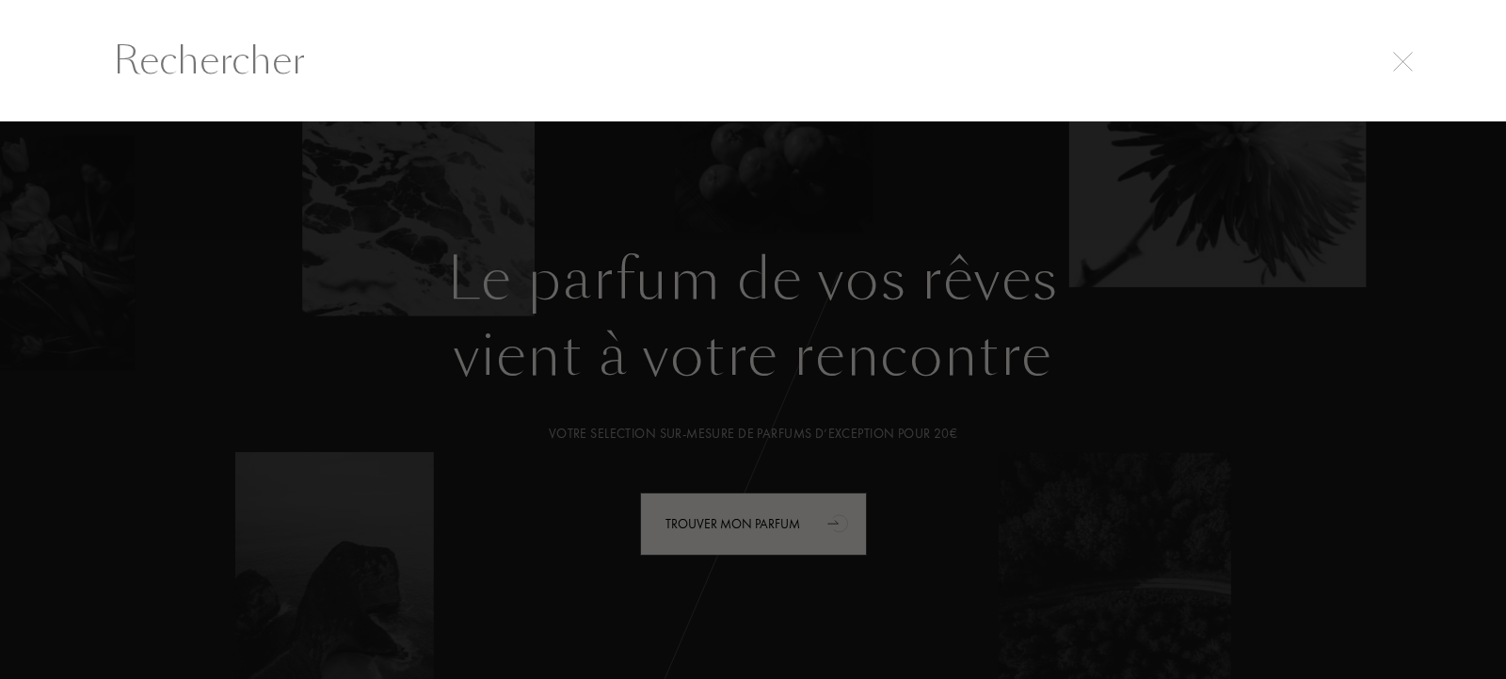
paste input "Ambre des Abysses"
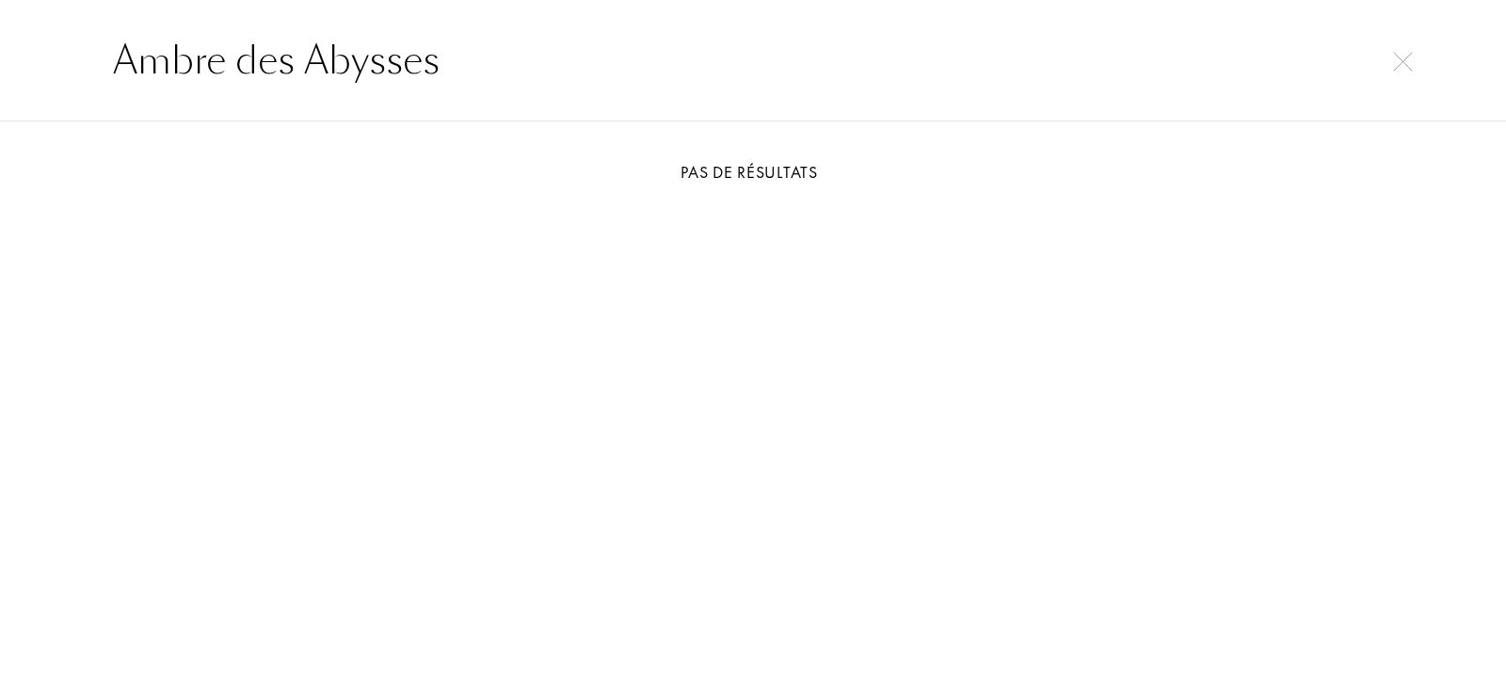
type input "Ambre des Abysses"
click at [1397, 68] on img at bounding box center [1403, 62] width 20 height 20
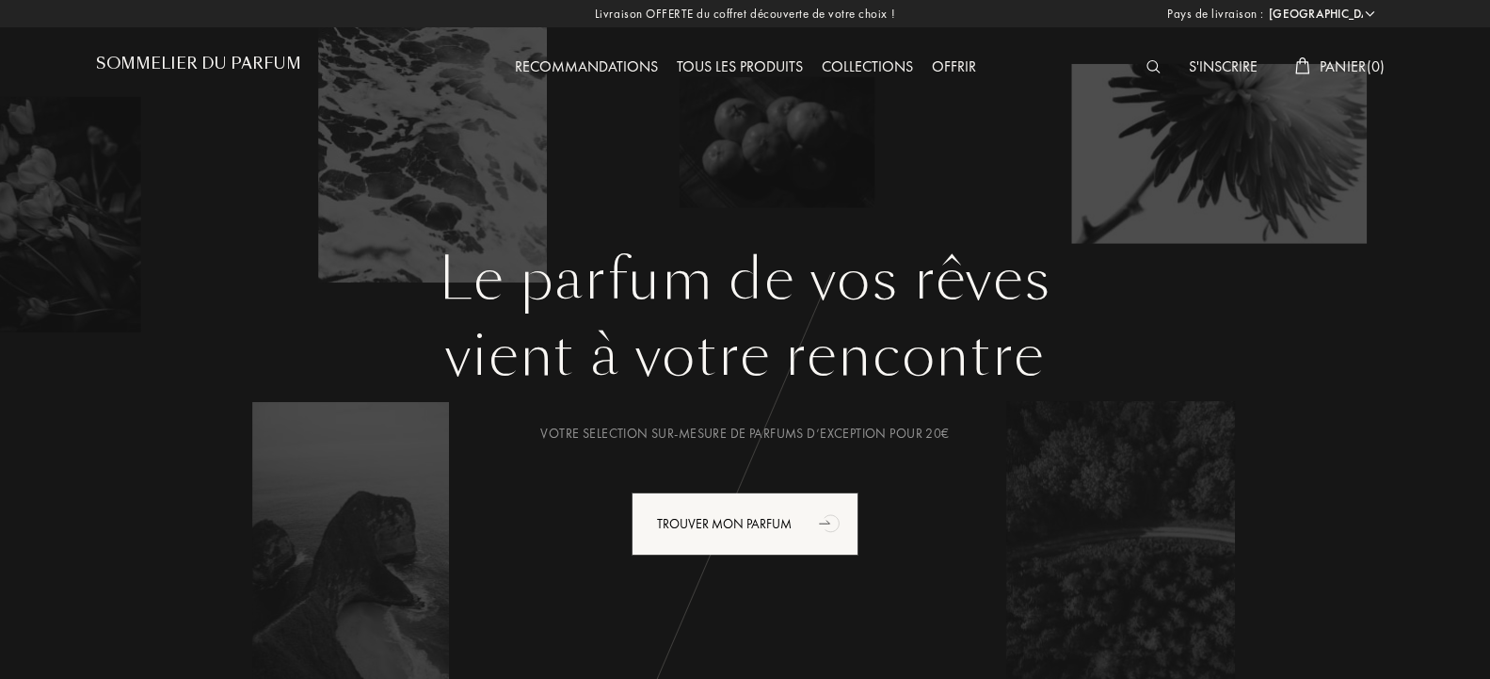
click at [732, 64] on div "Tous les produits" at bounding box center [739, 68] width 145 height 24
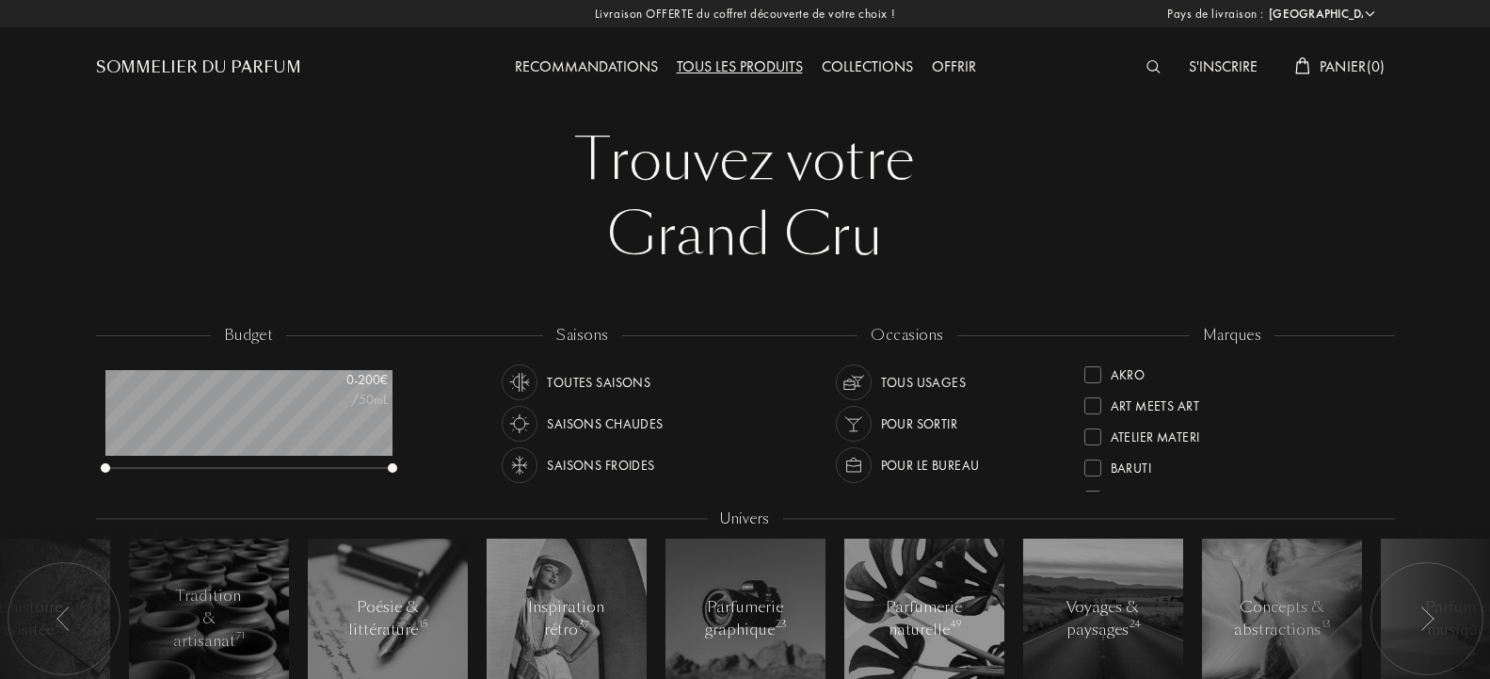
select select "FR"
click at [951, 65] on div "Offrir" at bounding box center [953, 68] width 63 height 24
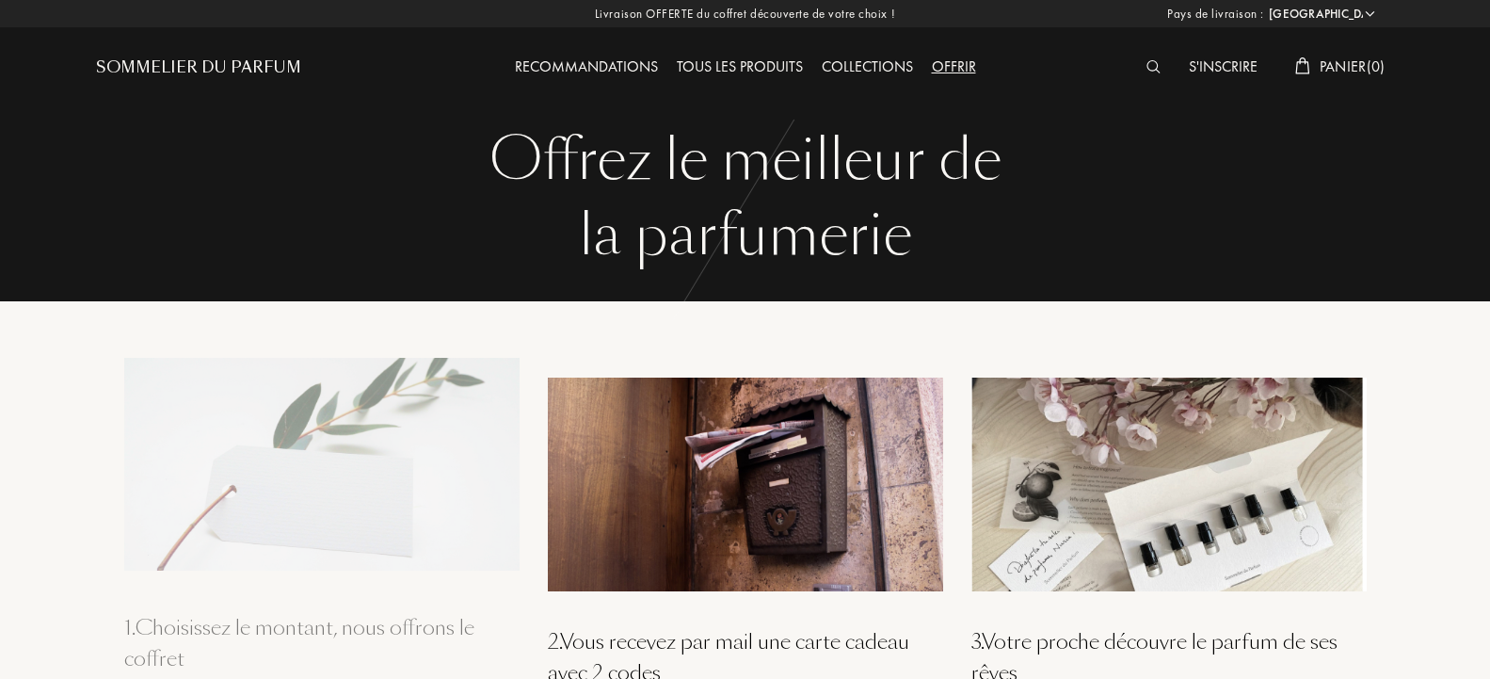
select select "FR"
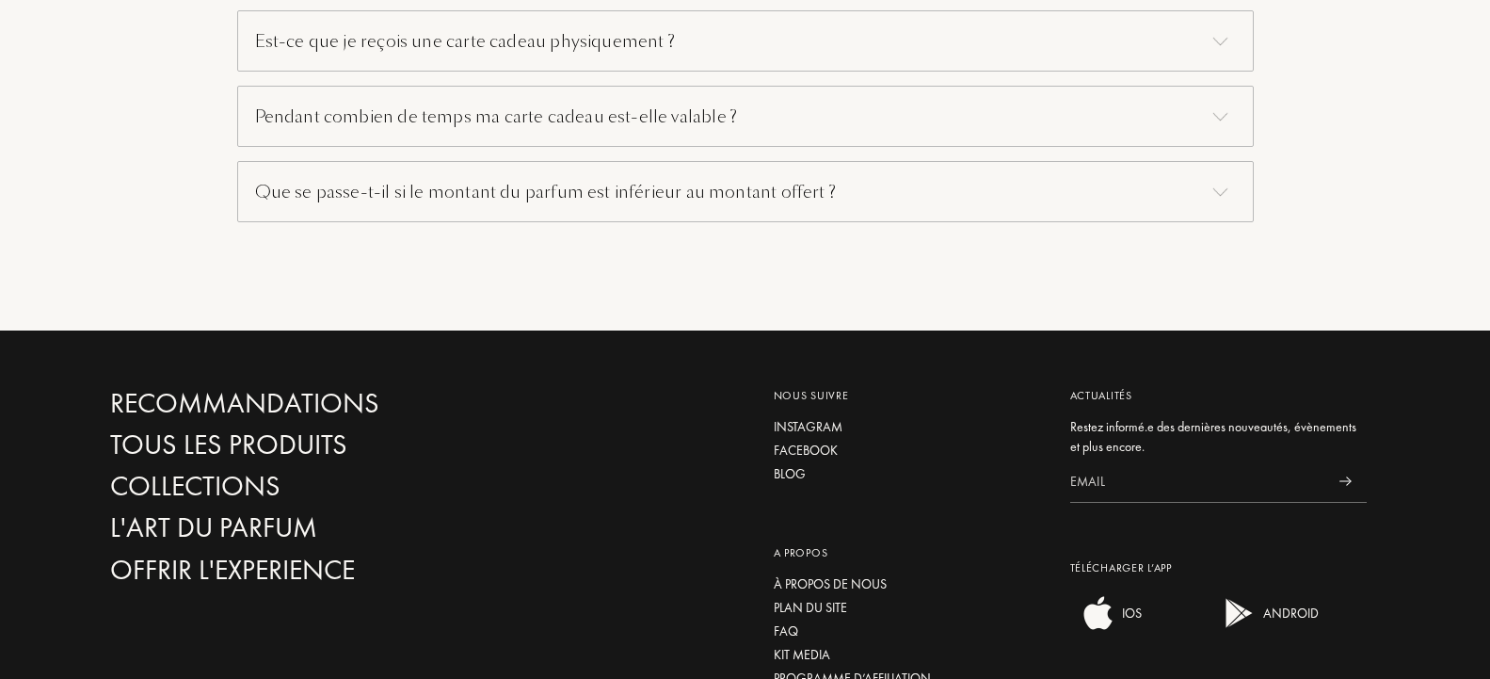
scroll to position [1530, 0]
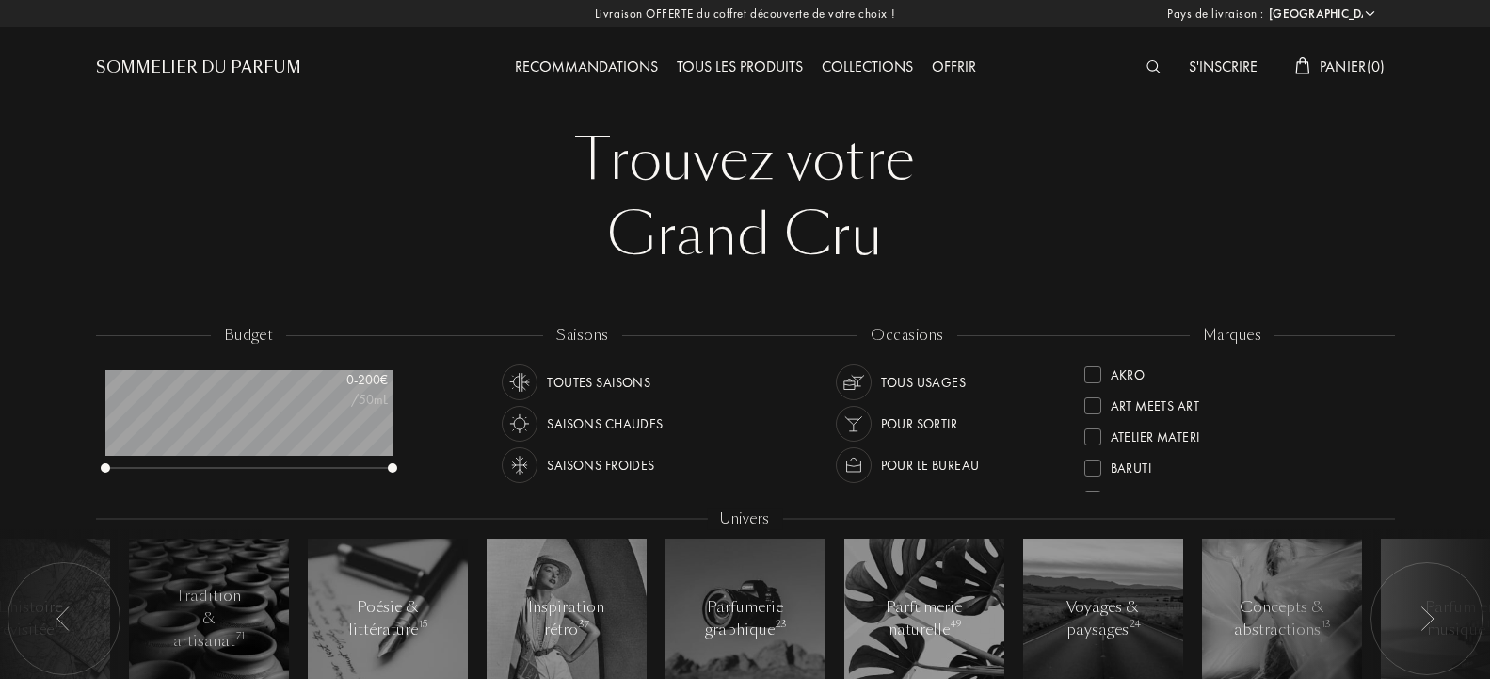
select select "FR"
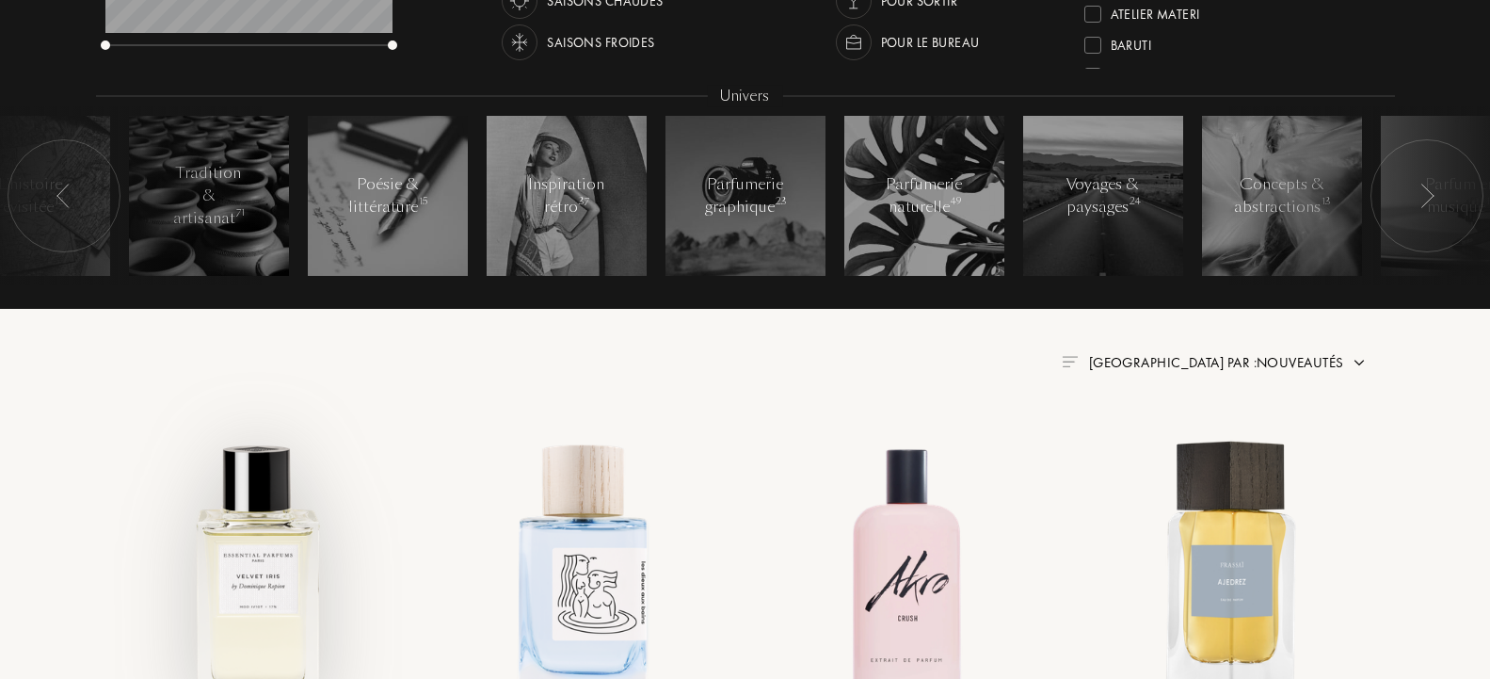
scroll to position [459, 0]
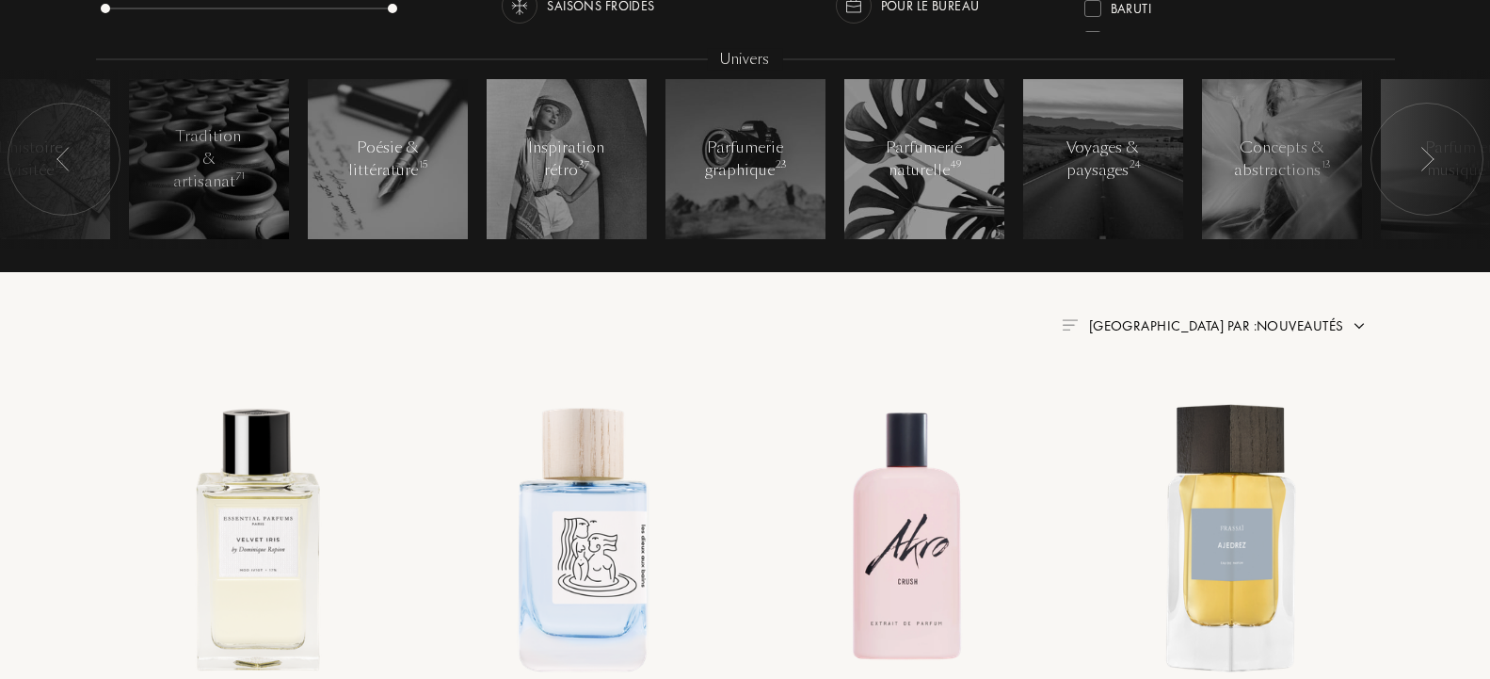
click at [1356, 322] on img at bounding box center [1359, 325] width 15 height 15
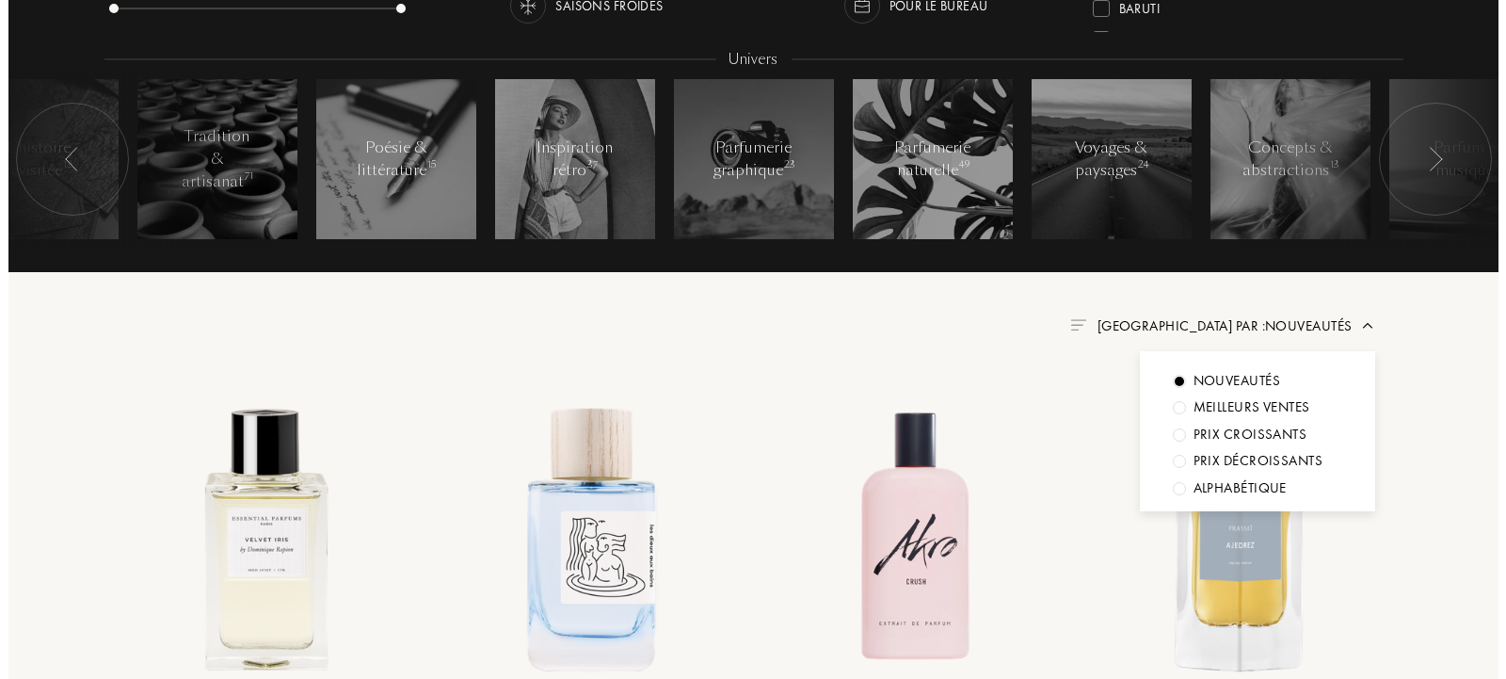
scroll to position [0, 0]
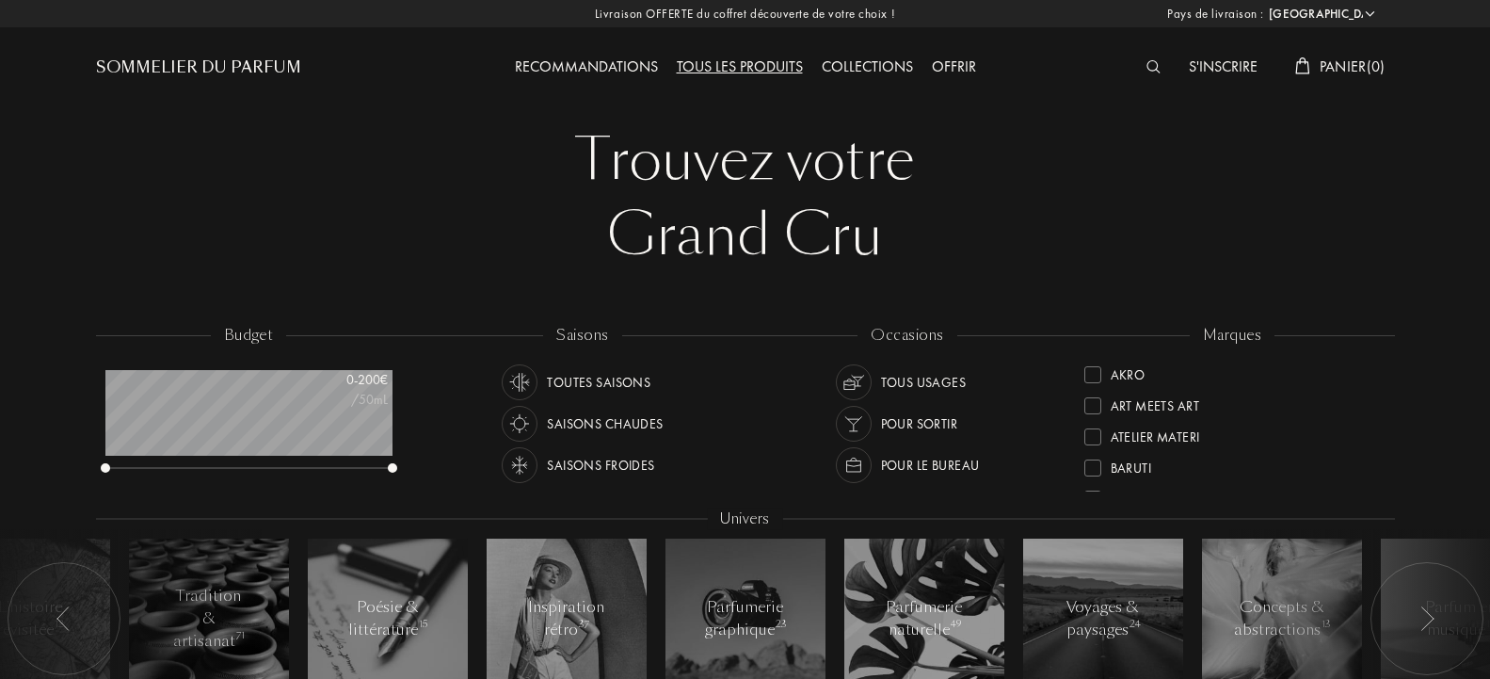
click at [1146, 67] on img at bounding box center [1153, 66] width 14 height 13
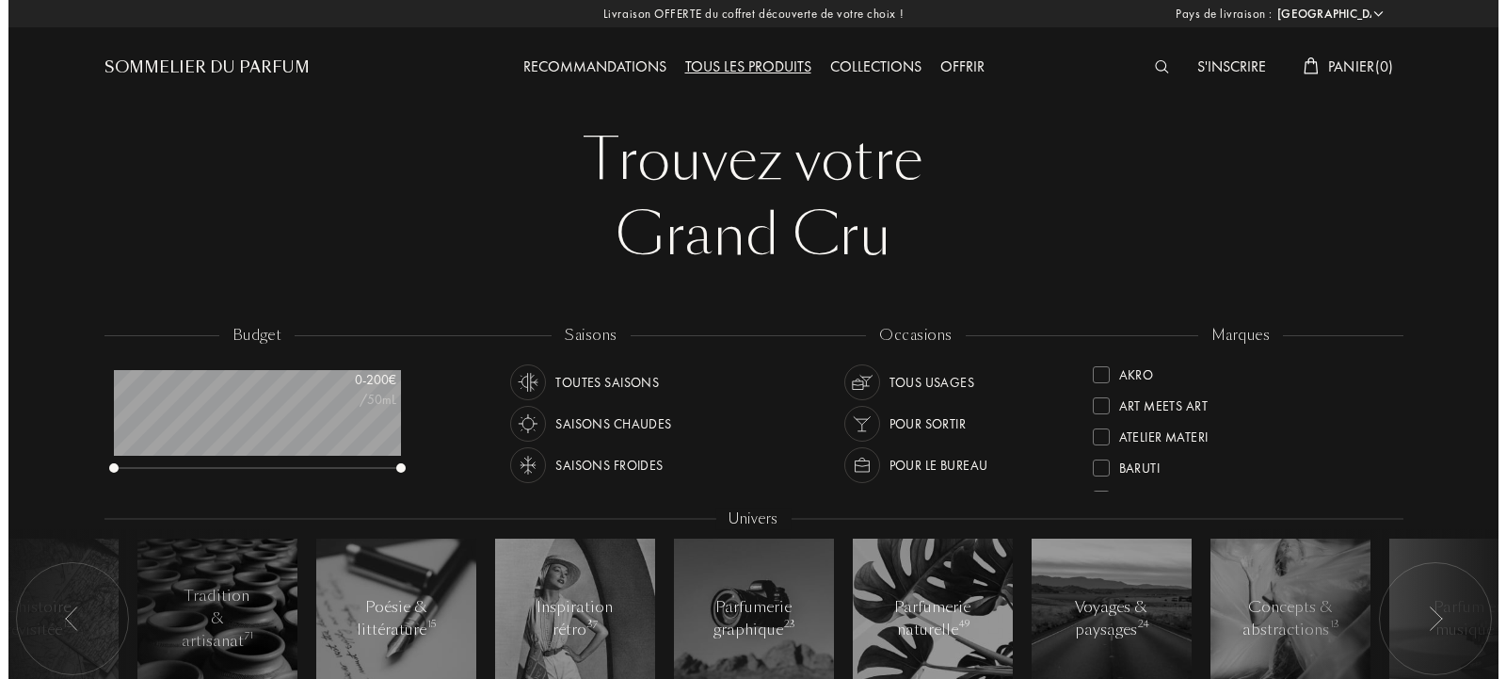
scroll to position [1, 0]
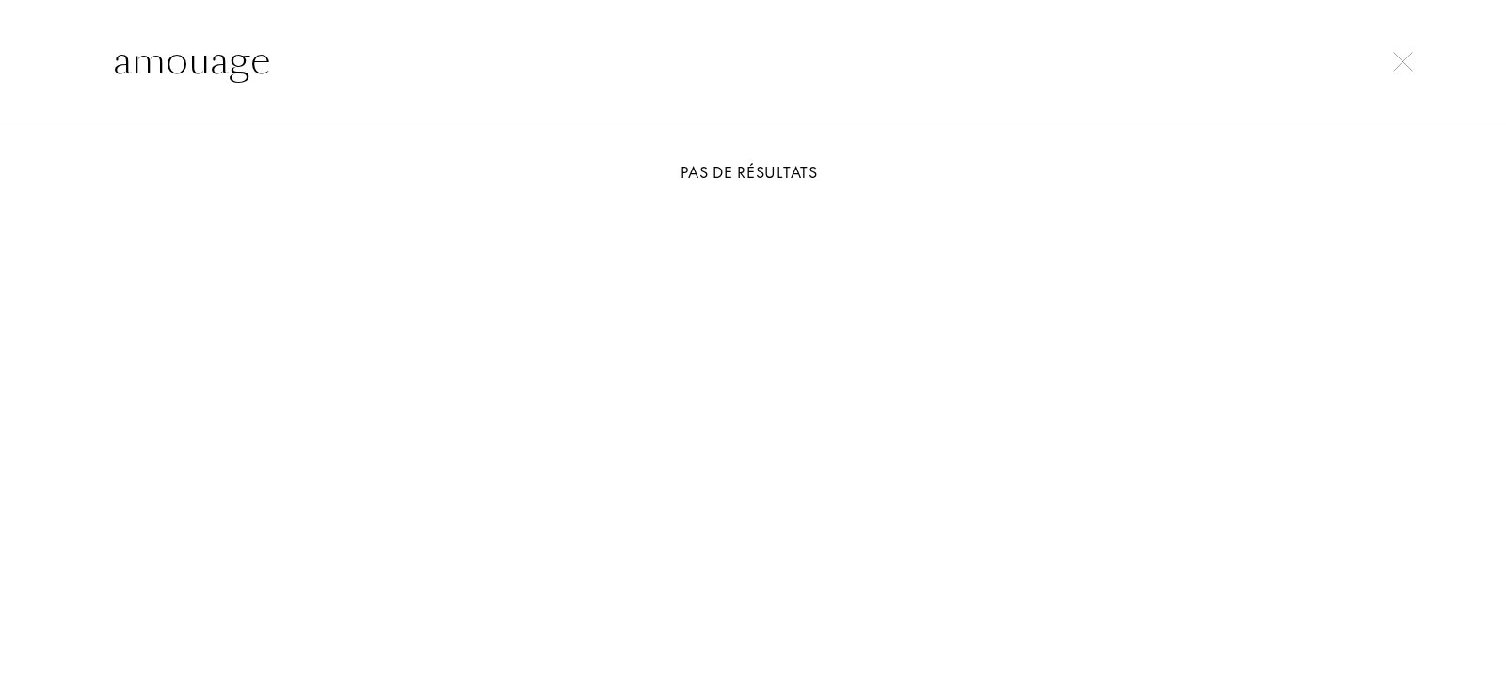
type input "amouage"
